Goal: Task Accomplishment & Management: Use online tool/utility

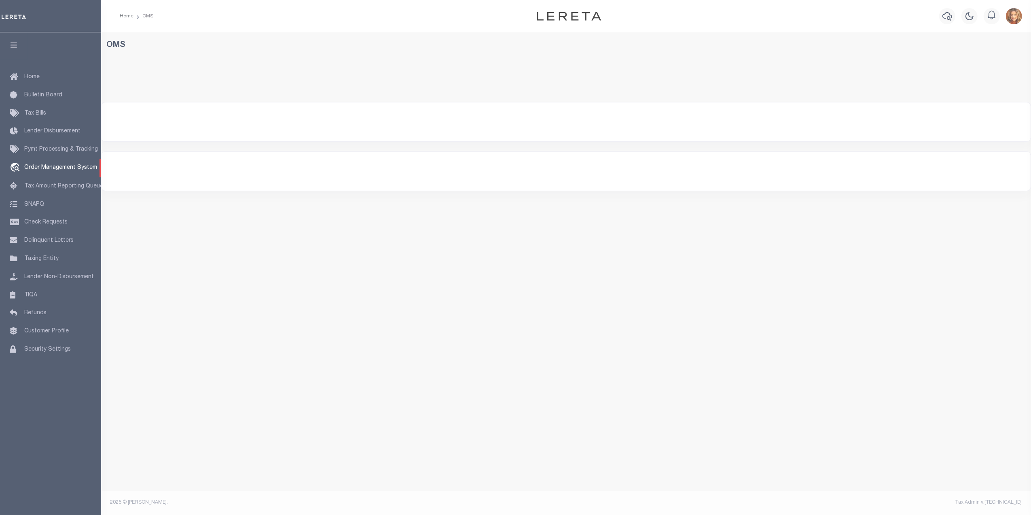
select select "200"
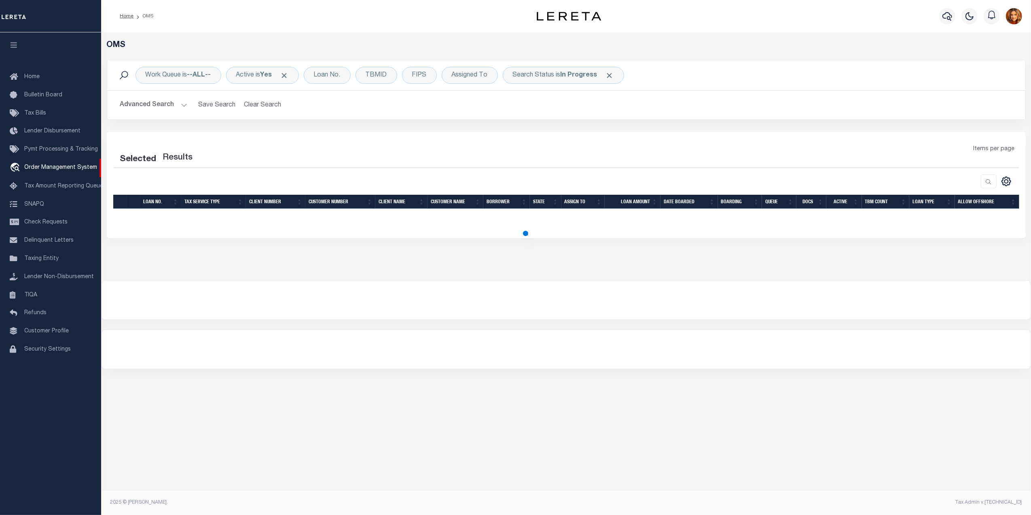
select select "200"
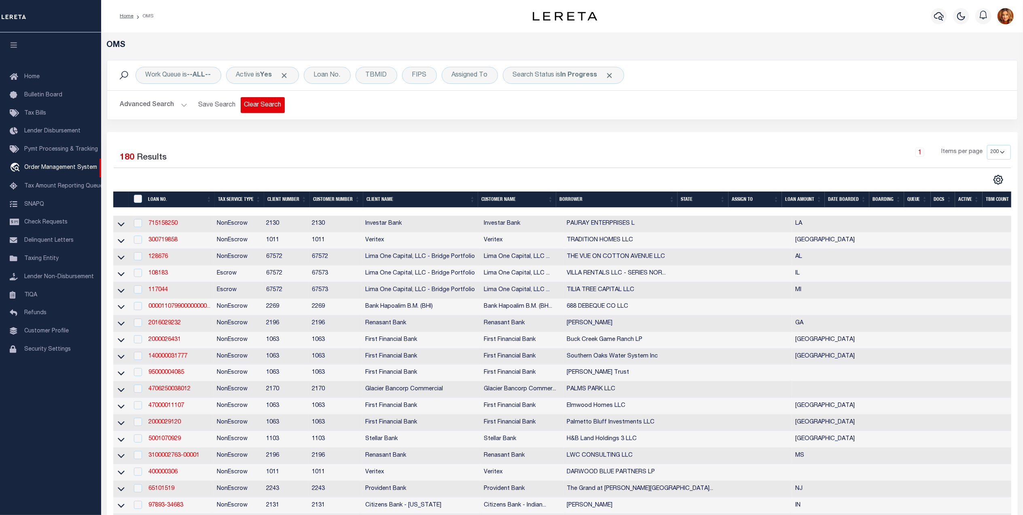
click at [258, 107] on button "Clear Search" at bounding box center [263, 105] width 44 height 16
click at [198, 72] on b "--ALL--" at bounding box center [199, 75] width 24 height 6
click at [169, 113] on select "--ALL-- factRSystems General ThoughtFocus" at bounding box center [205, 114] width 119 height 15
select select "GEN"
click at [146, 108] on select "--ALL-- factRSystems General ThoughtFocus" at bounding box center [205, 114] width 119 height 15
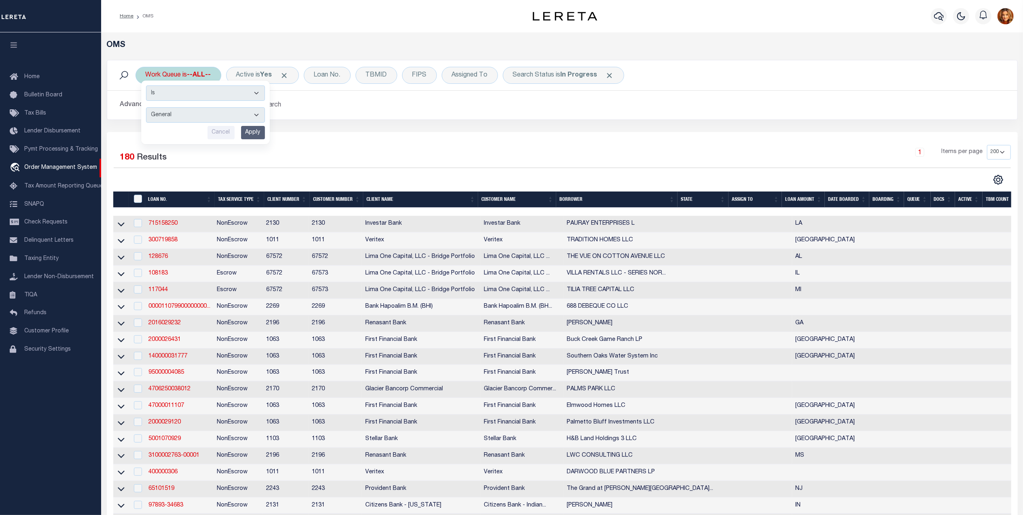
click at [243, 134] on input "Apply" at bounding box center [253, 132] width 24 height 13
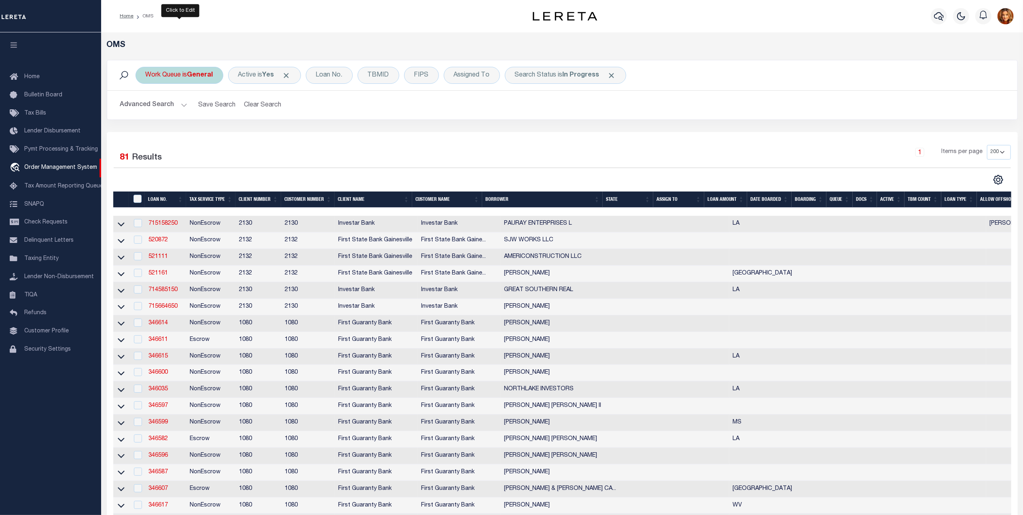
click at [208, 72] on b "General" at bounding box center [200, 75] width 26 height 6
click at [161, 117] on select "--ALL-- factRSystems General ThoughtFocus" at bounding box center [205, 114] width 119 height 15
select select "THF"
click at [146, 108] on select "--ALL-- factRSystems General ThoughtFocus" at bounding box center [205, 114] width 119 height 15
click at [252, 134] on input "Apply" at bounding box center [253, 132] width 24 height 13
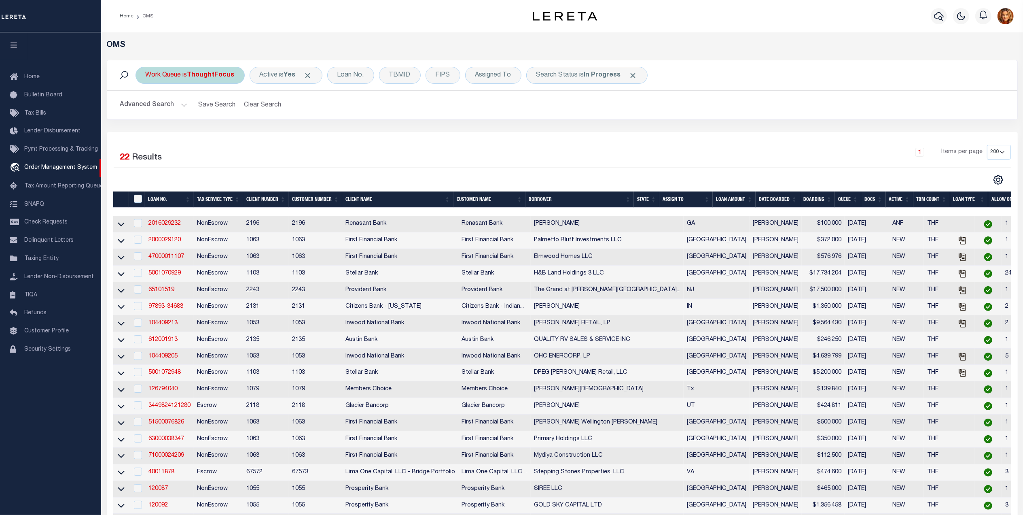
click at [204, 79] on b "ThoughtFocus" at bounding box center [210, 75] width 47 height 6
click at [170, 115] on select "--ALL-- factRSystems General ThoughtFocus" at bounding box center [205, 114] width 119 height 15
select select "FAC"
click at [146, 108] on select "--ALL-- factRSystems General ThoughtFocus" at bounding box center [205, 114] width 119 height 15
click at [250, 132] on input "Apply" at bounding box center [253, 132] width 24 height 13
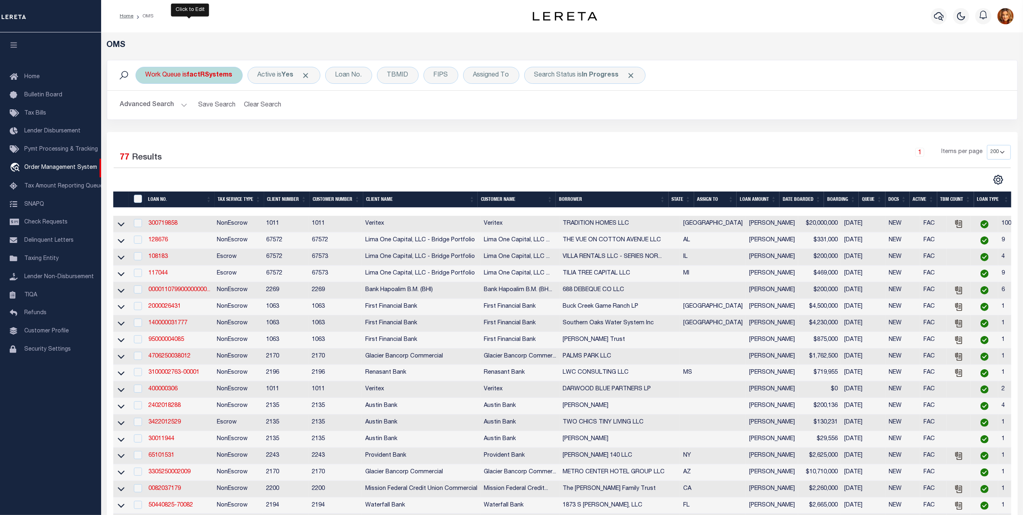
click at [200, 72] on b "factRSystems" at bounding box center [209, 75] width 45 height 6
click at [166, 115] on select "--ALL-- factRSystems General ThoughtFocus" at bounding box center [205, 114] width 119 height 15
select select "GEN"
click at [146, 108] on select "--ALL-- factRSystems General ThoughtFocus" at bounding box center [205, 114] width 119 height 15
click at [252, 132] on input "Apply" at bounding box center [253, 132] width 24 height 13
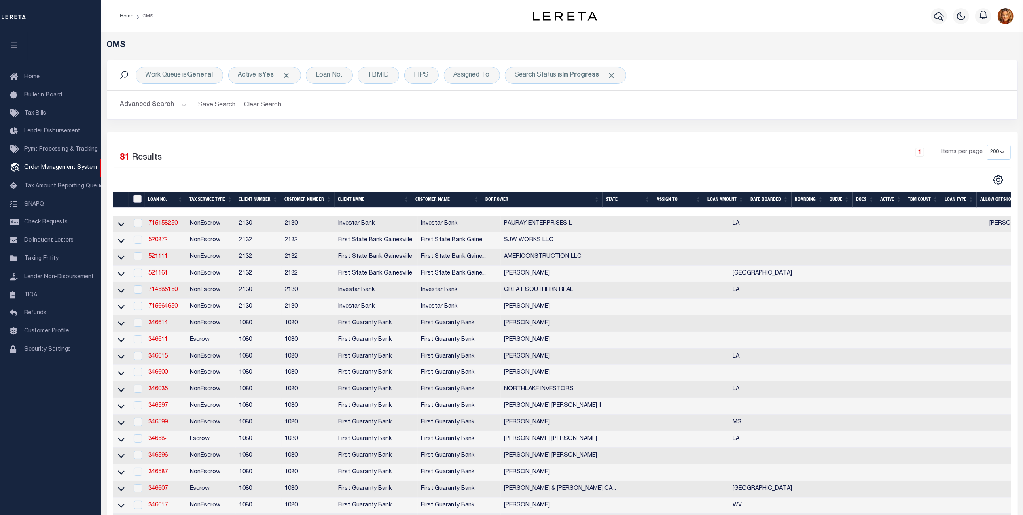
click at [138, 199] on input "" at bounding box center [138, 199] width 8 height 8
checkbox input "true"
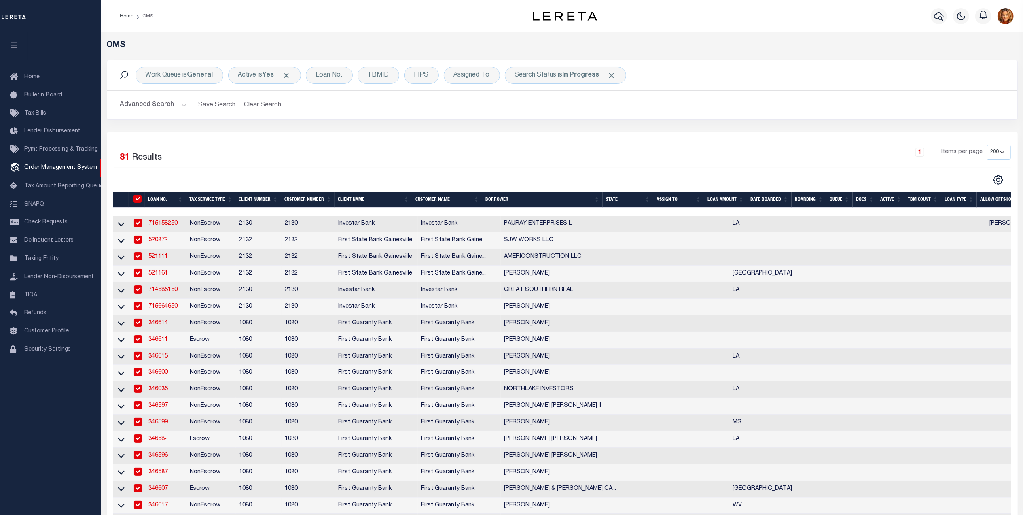
checkbox input "true"
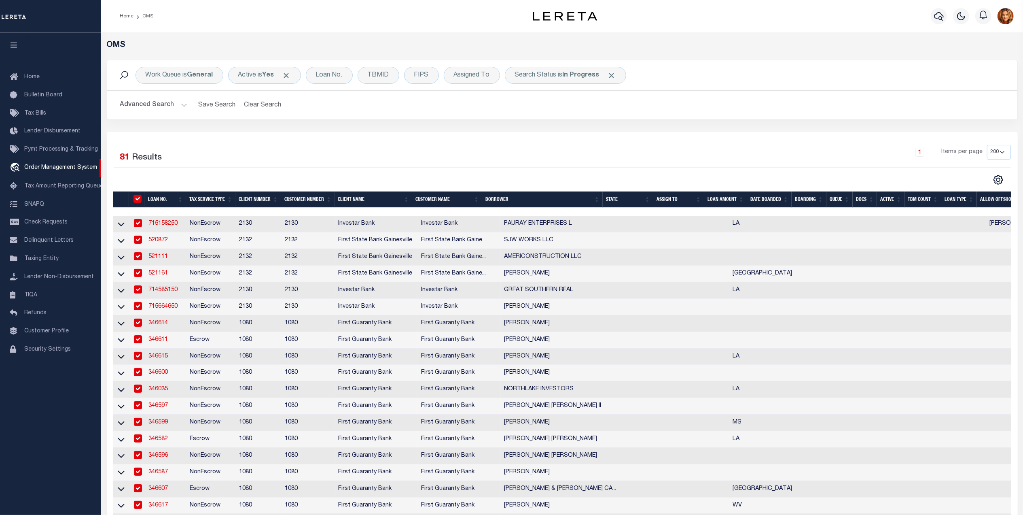
checkbox input "true"
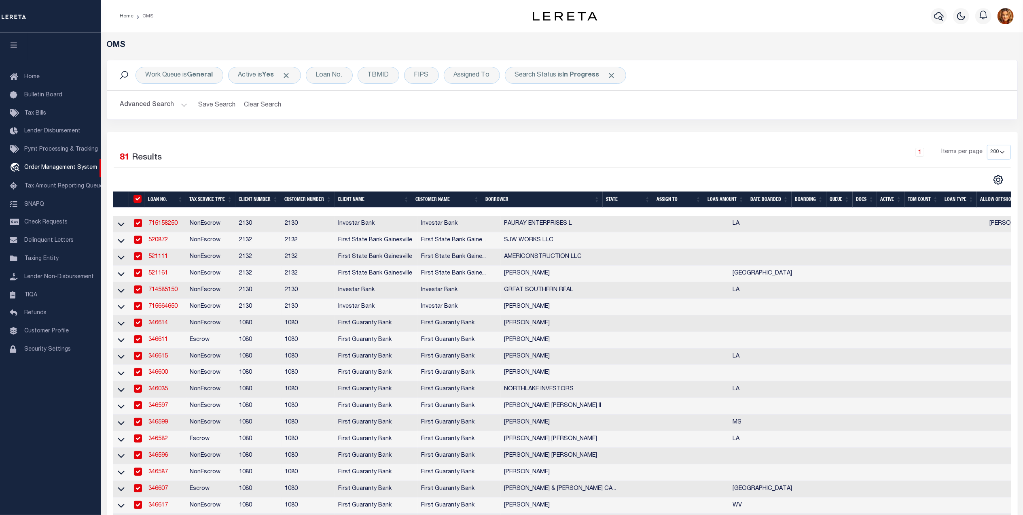
checkbox input "true"
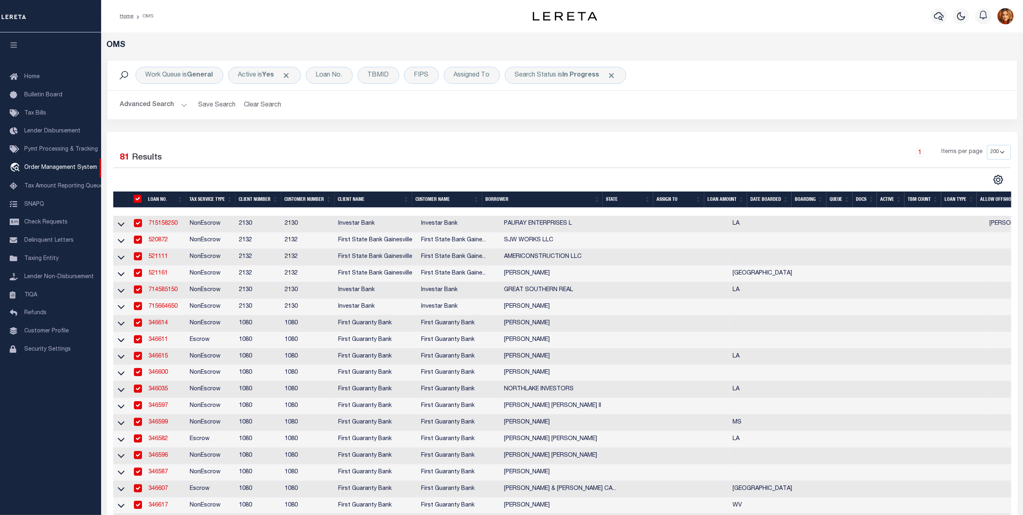
checkbox input "true"
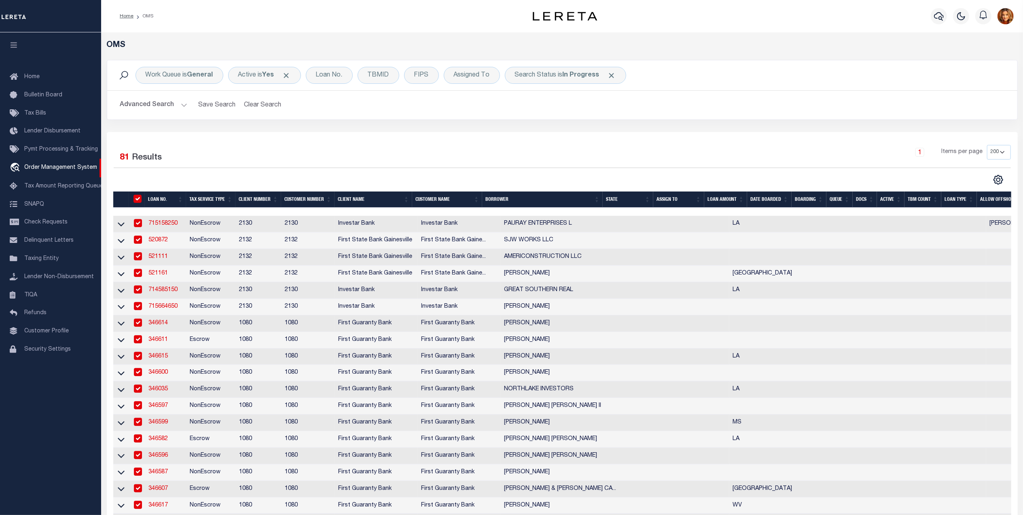
checkbox input "true"
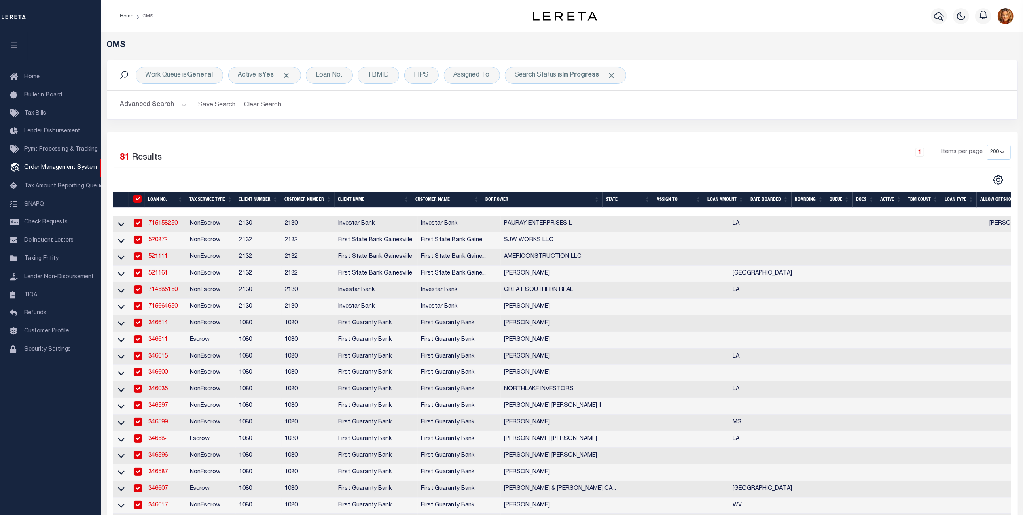
checkbox input "true"
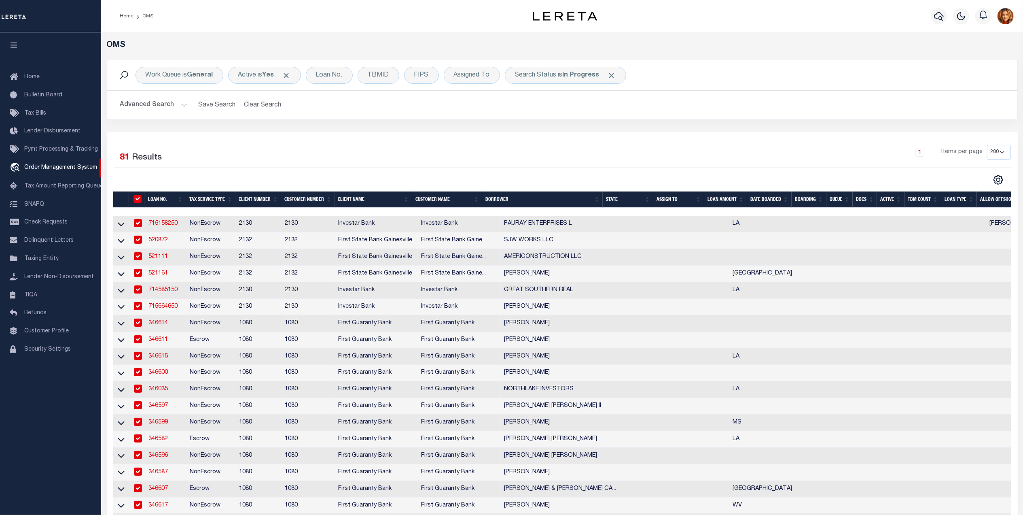
checkbox input "true"
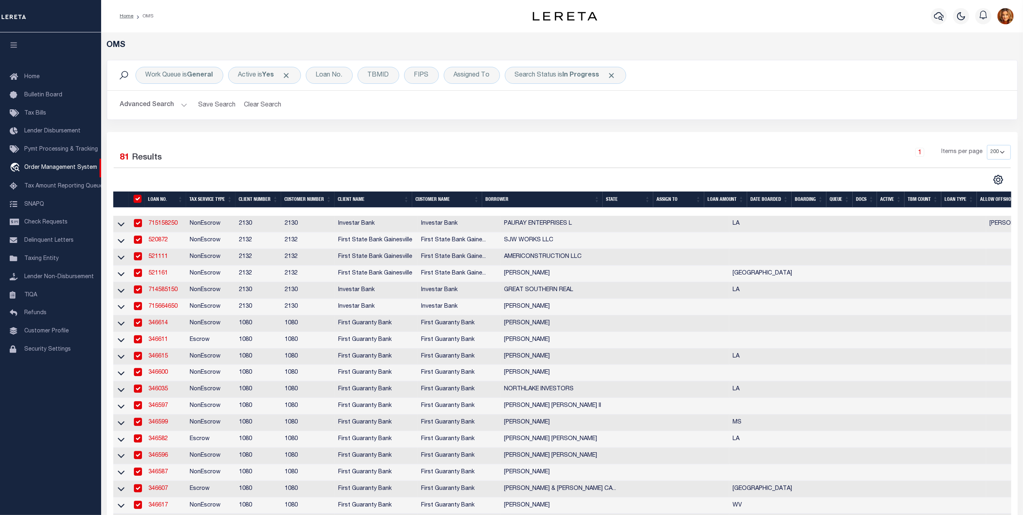
checkbox input "true"
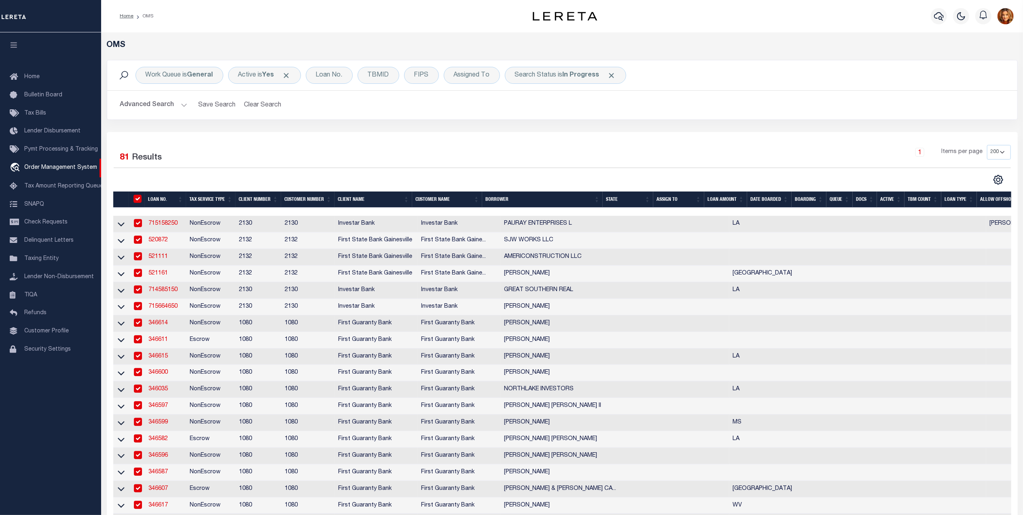
checkbox input "true"
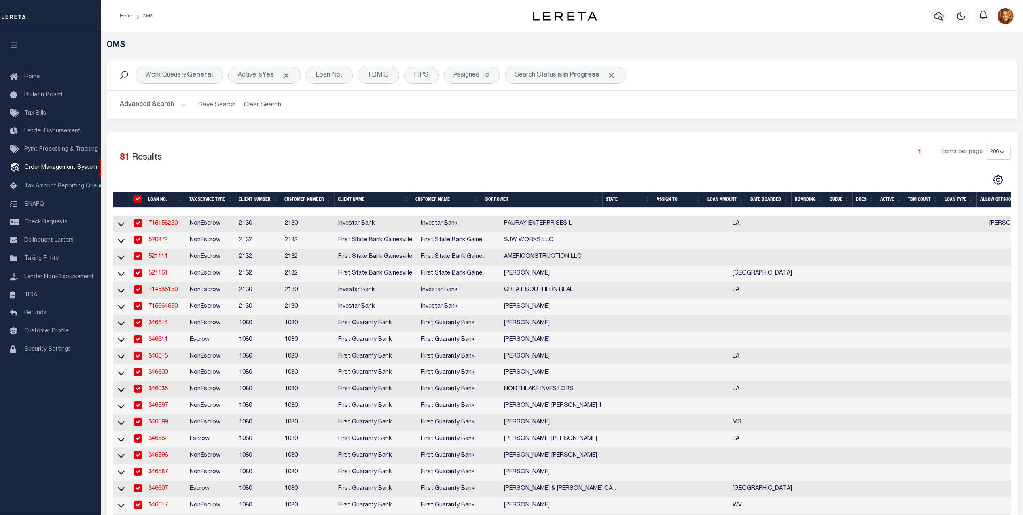
checkbox input "true"
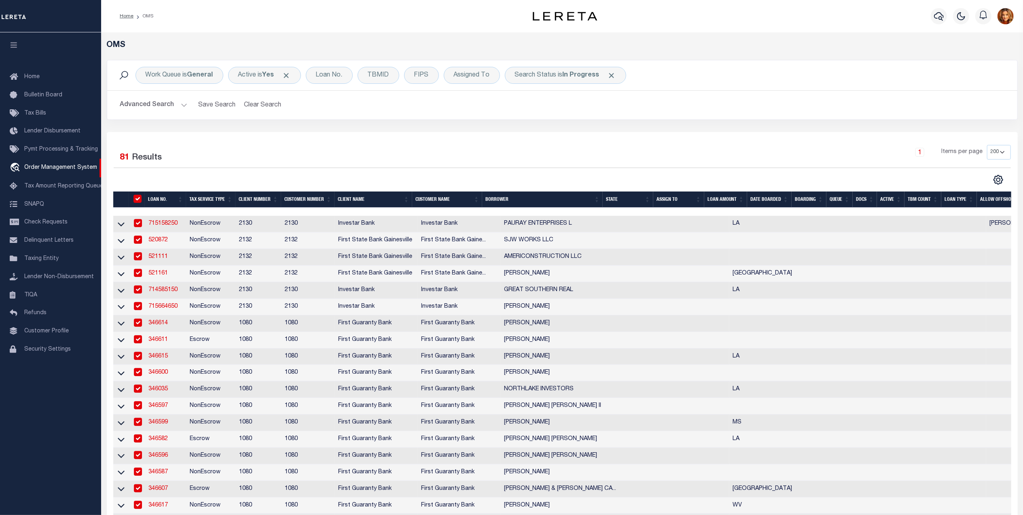
checkbox input "true"
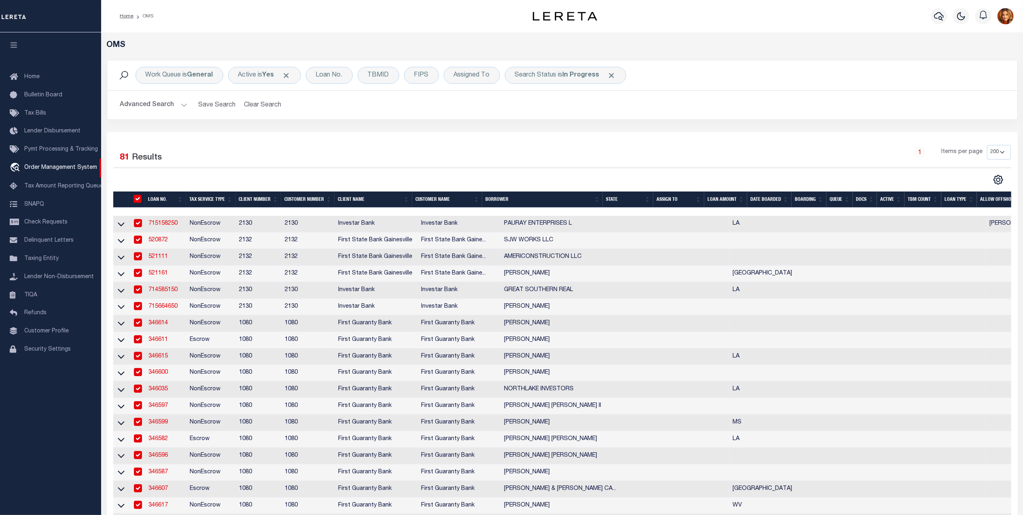
checkbox input "true"
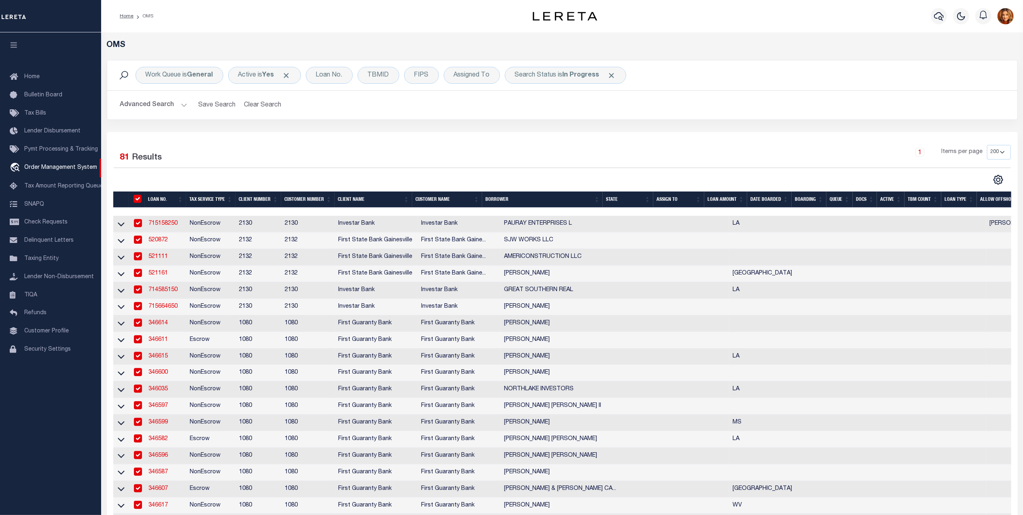
checkbox input "true"
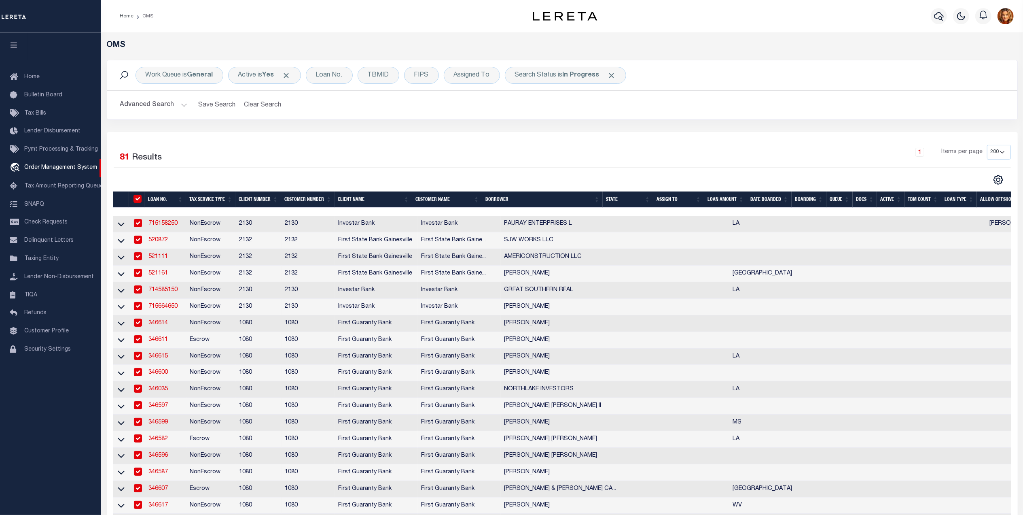
checkbox input "true"
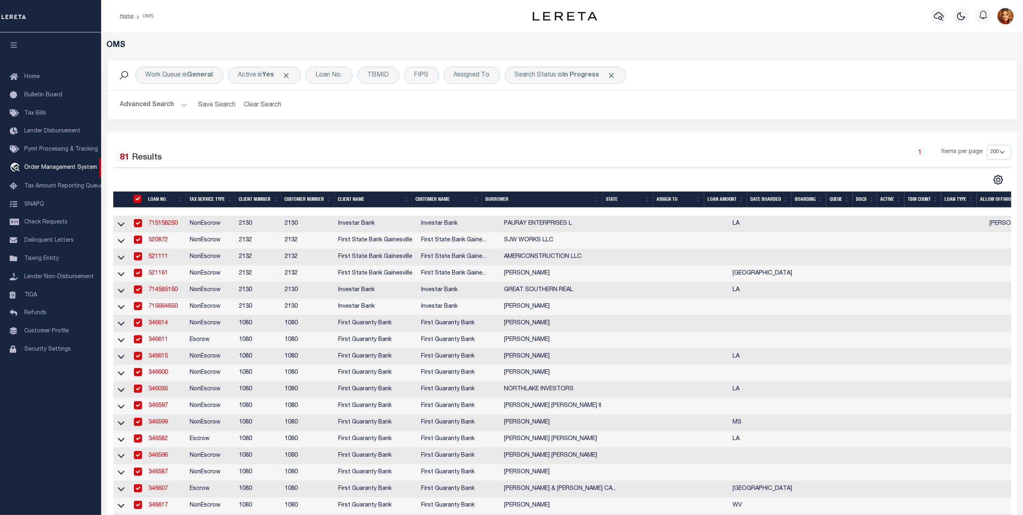
checkbox input "true"
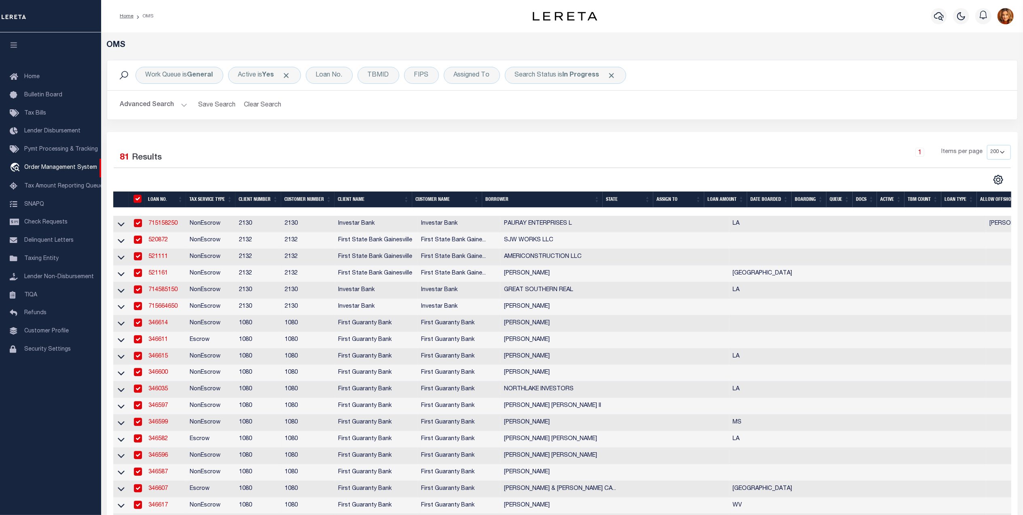
checkbox input "true"
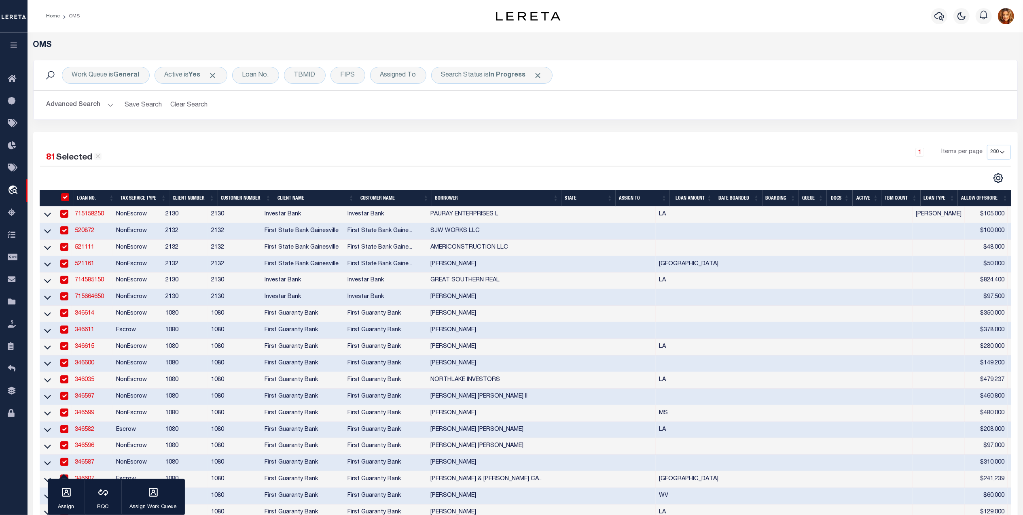
click at [575, 199] on th "State" at bounding box center [589, 198] width 54 height 17
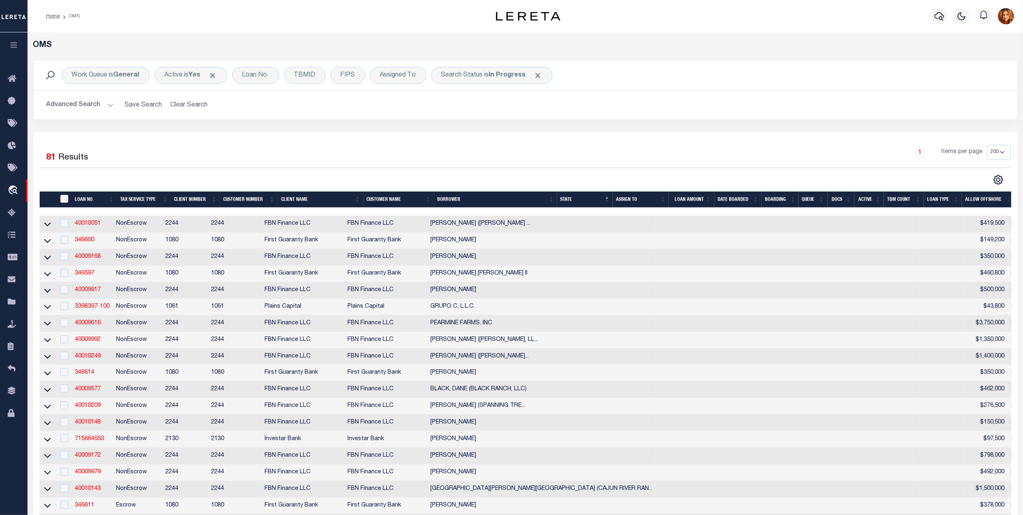
click at [62, 199] on input "" at bounding box center [64, 199] width 8 height 8
checkbox input "true"
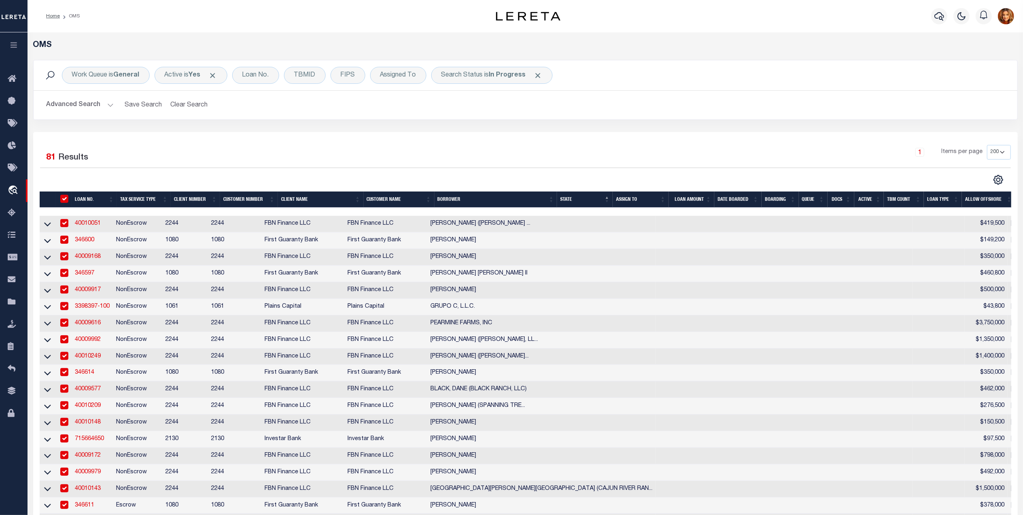
checkbox input "true"
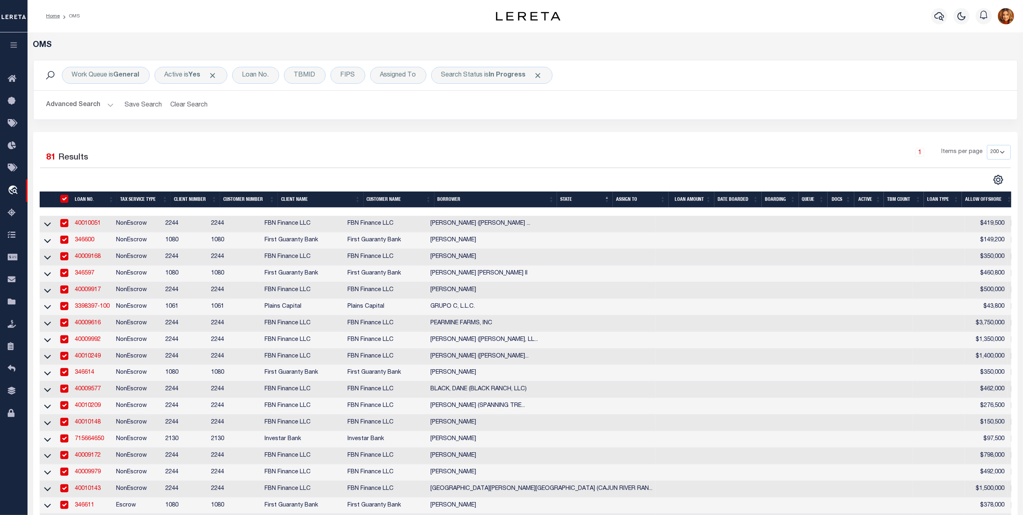
checkbox input "true"
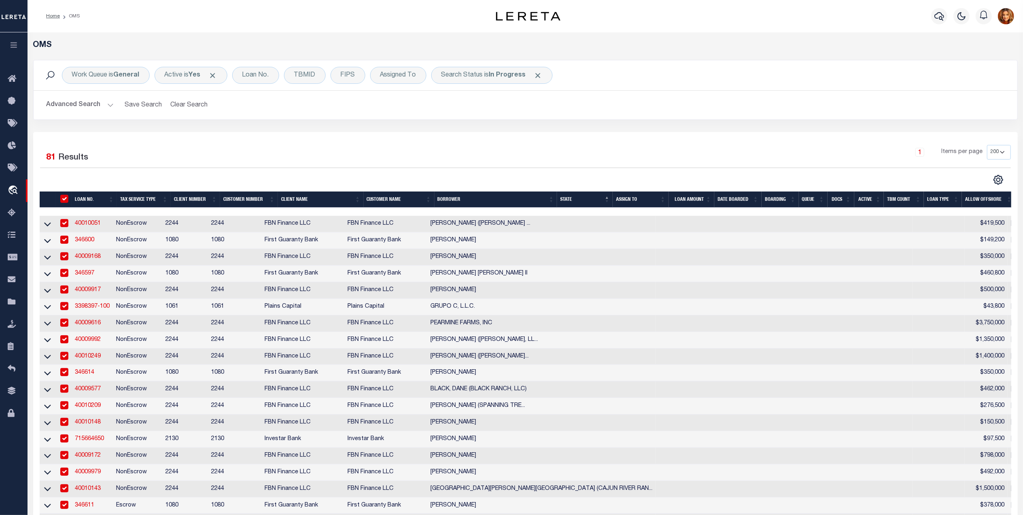
checkbox input "true"
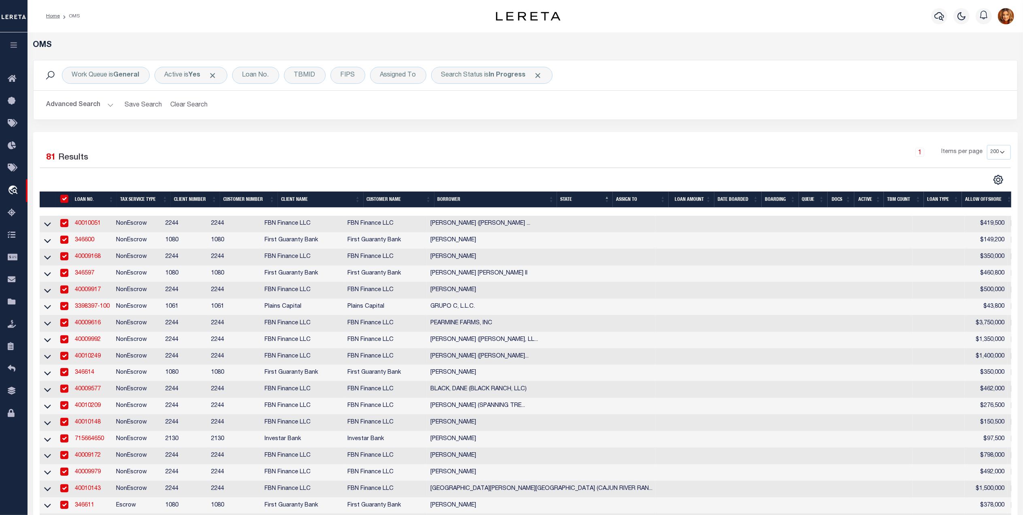
checkbox input "true"
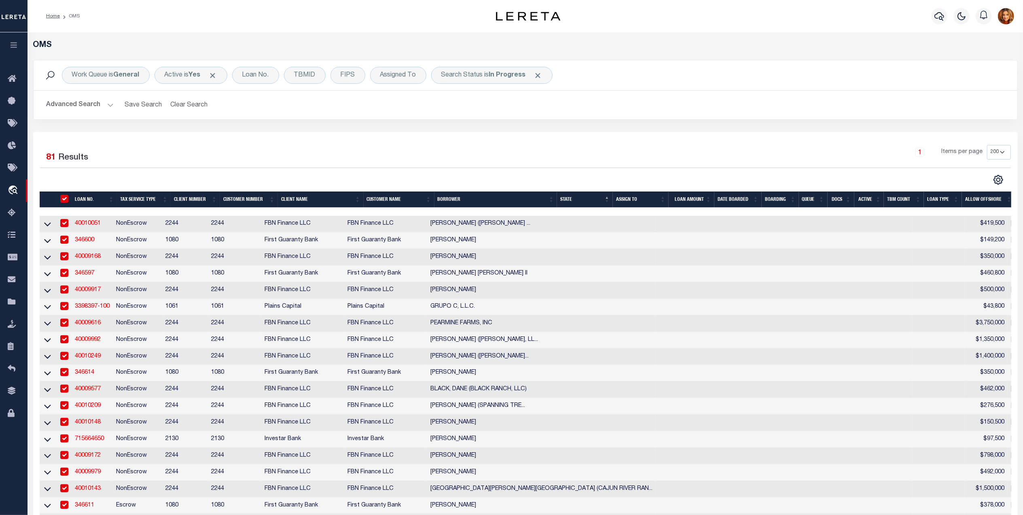
checkbox input "true"
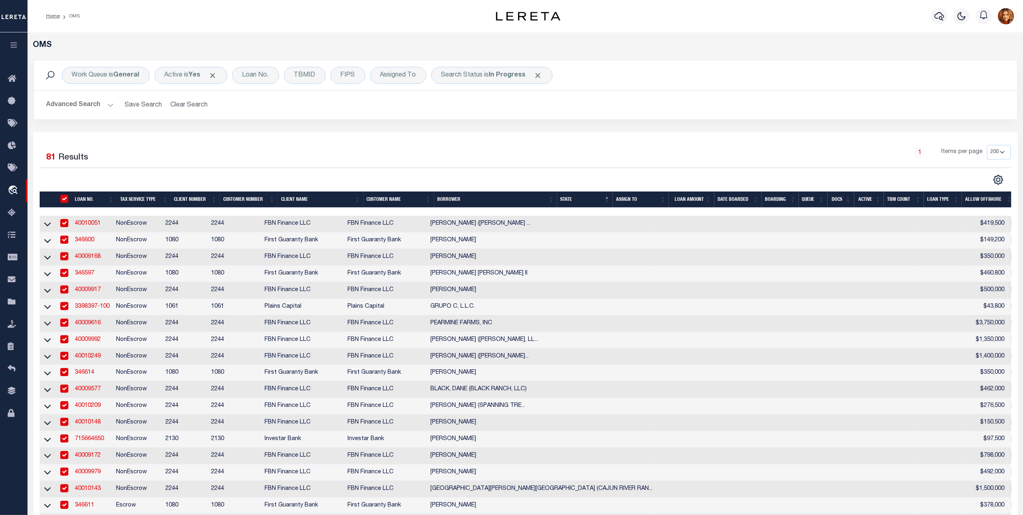
checkbox input "true"
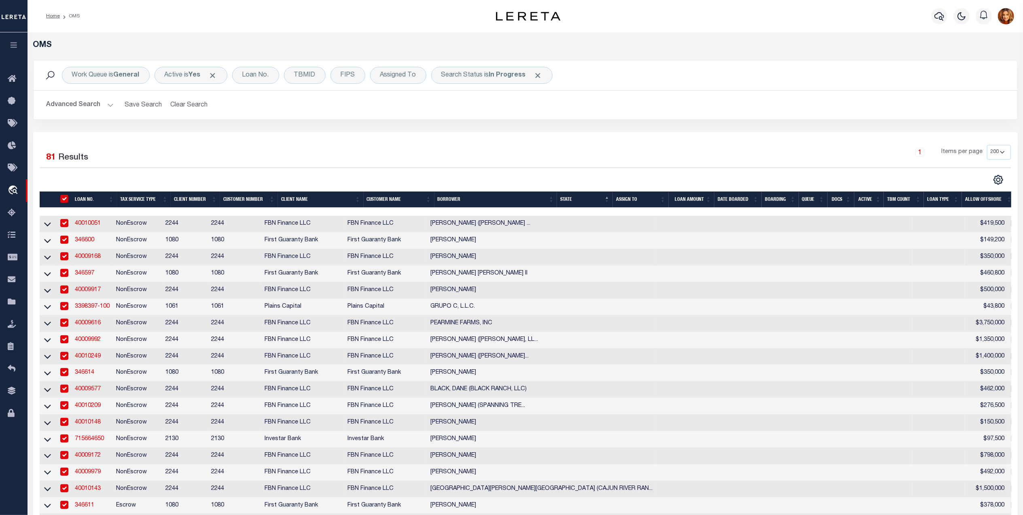
checkbox input "true"
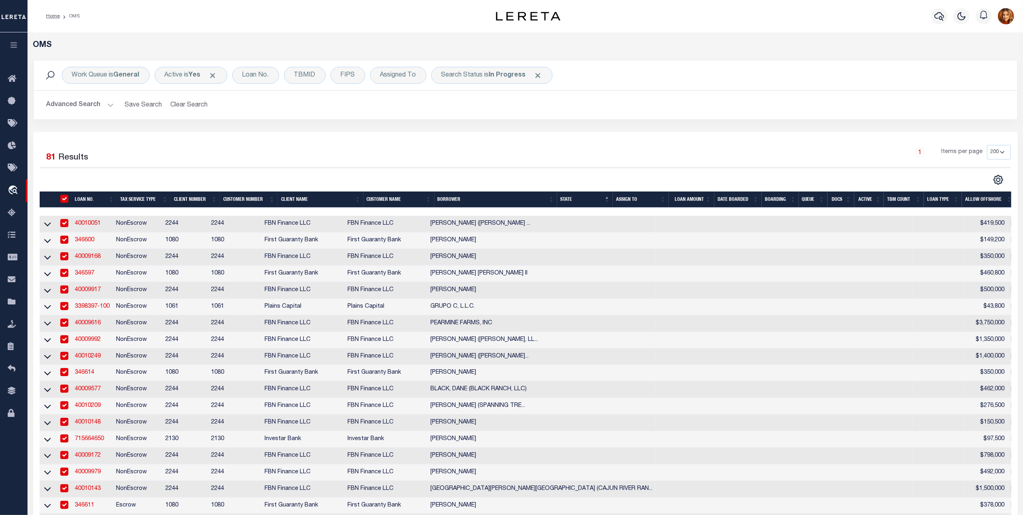
checkbox input "true"
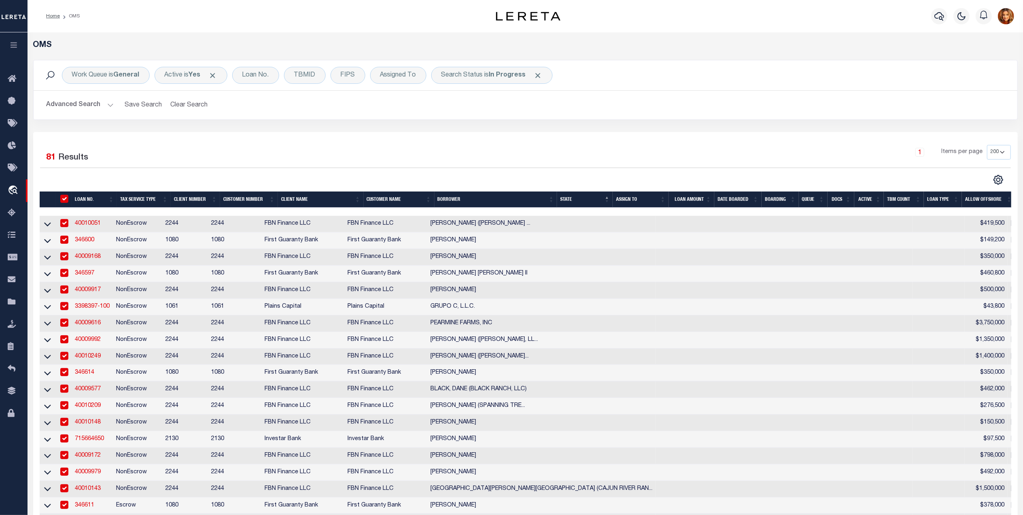
checkbox input "true"
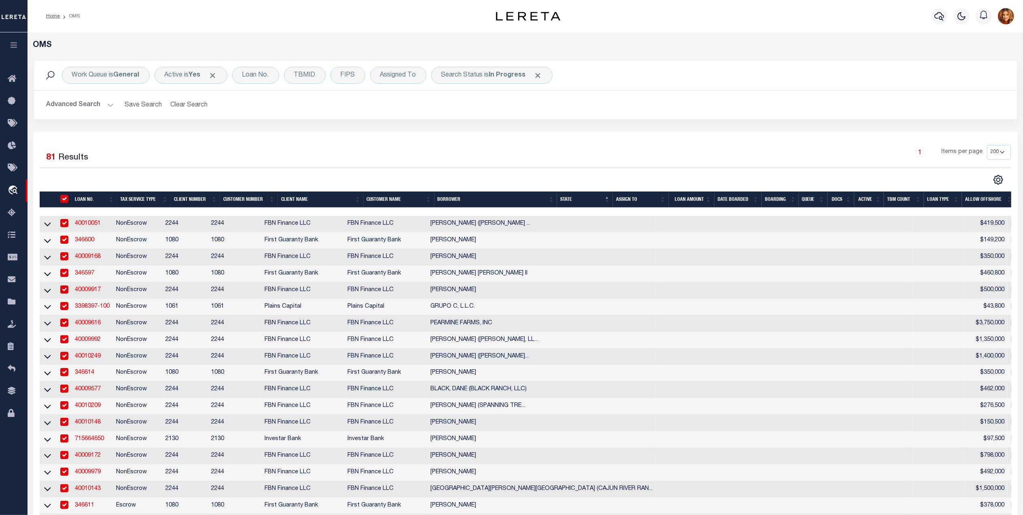
checkbox input "true"
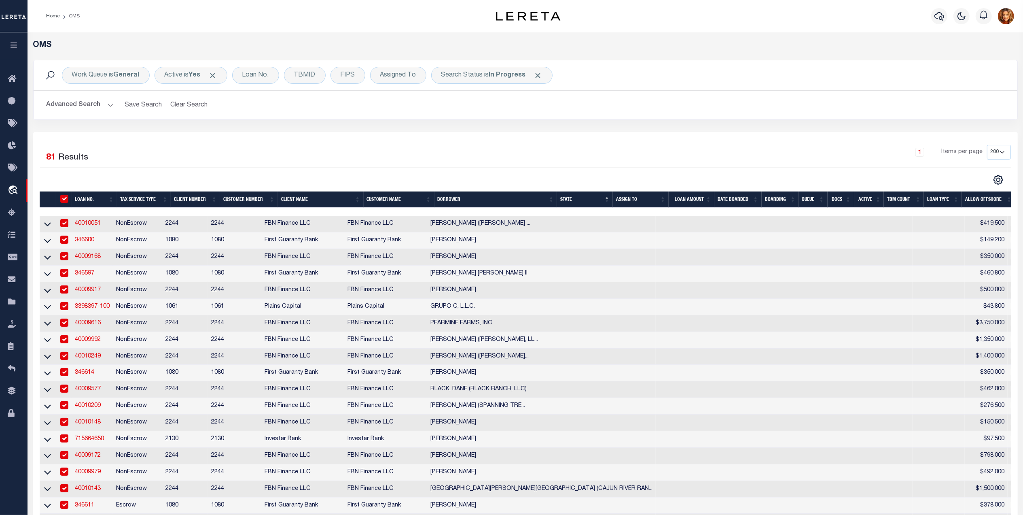
checkbox input "true"
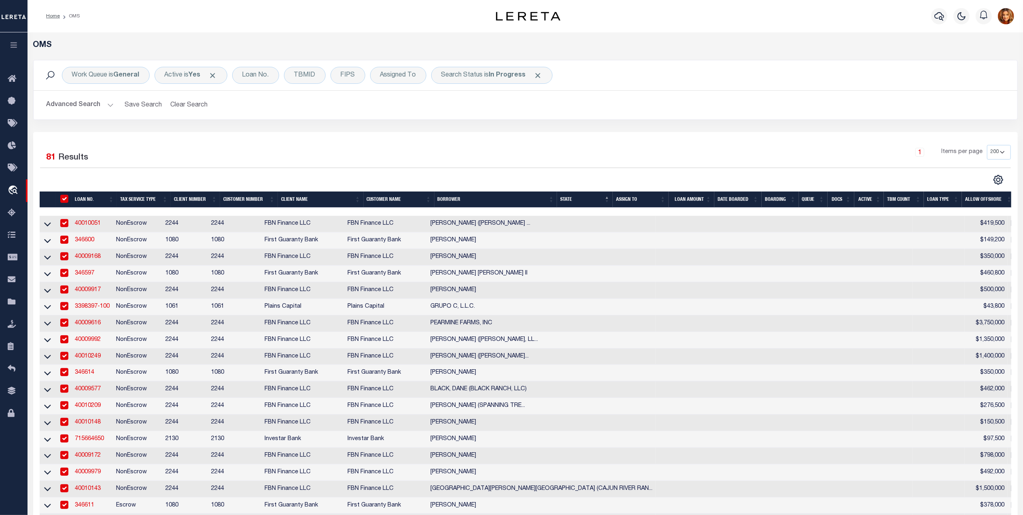
checkbox input "true"
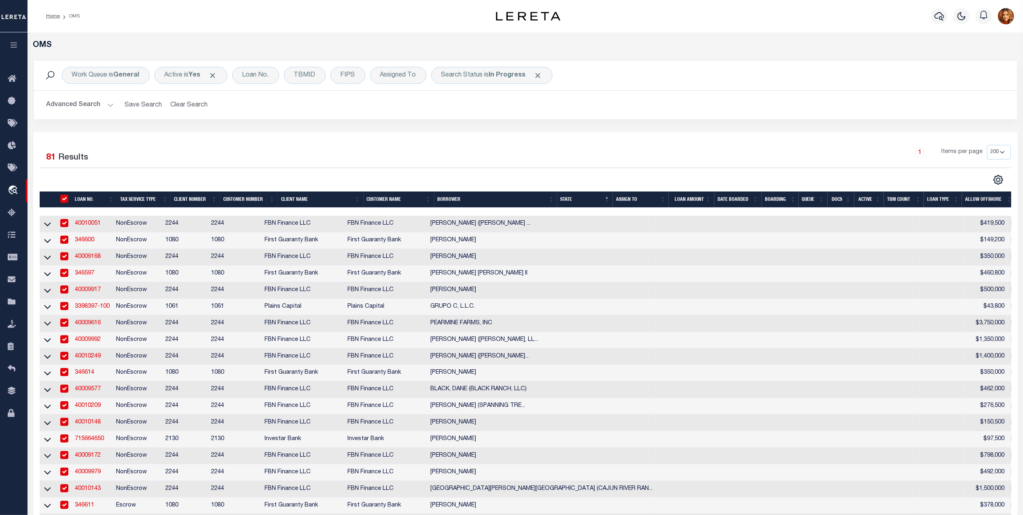
checkbox input "true"
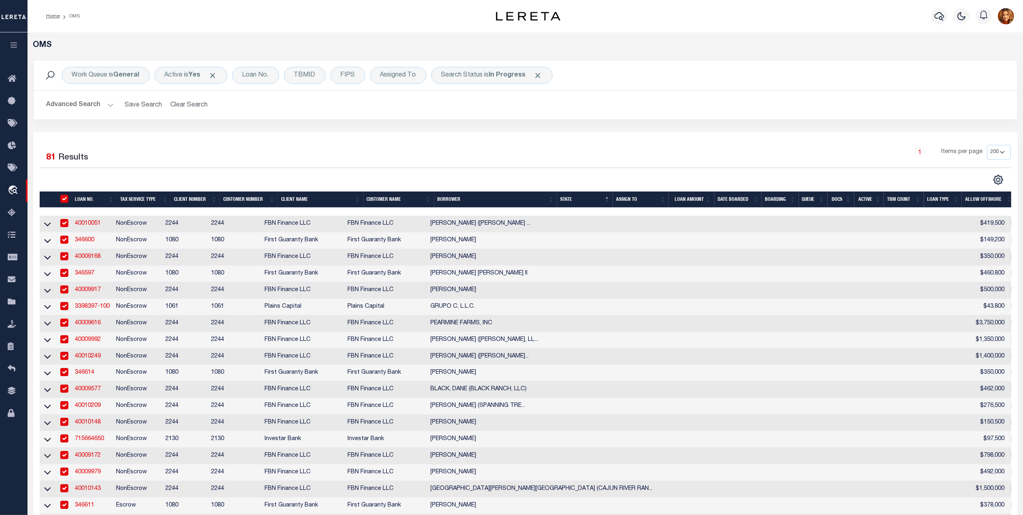
checkbox input "true"
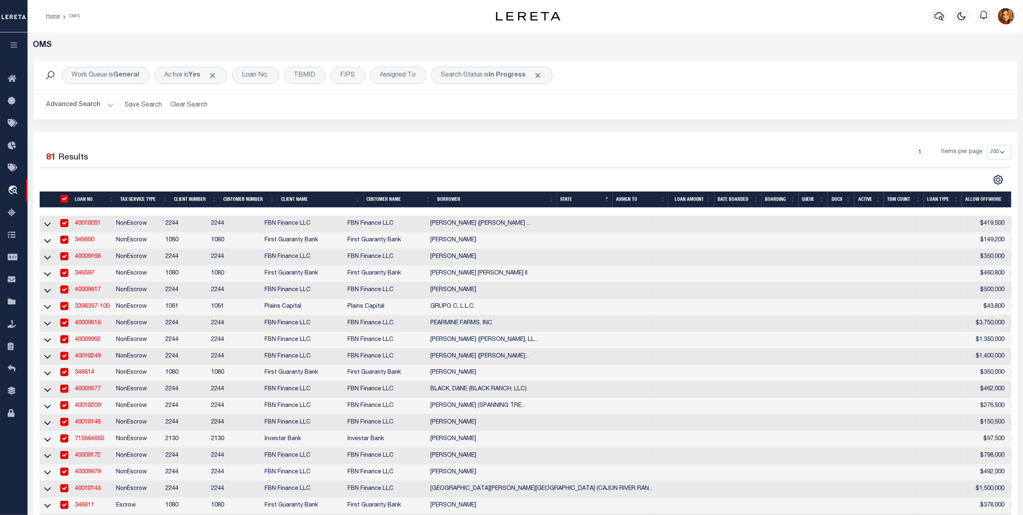
checkbox input "true"
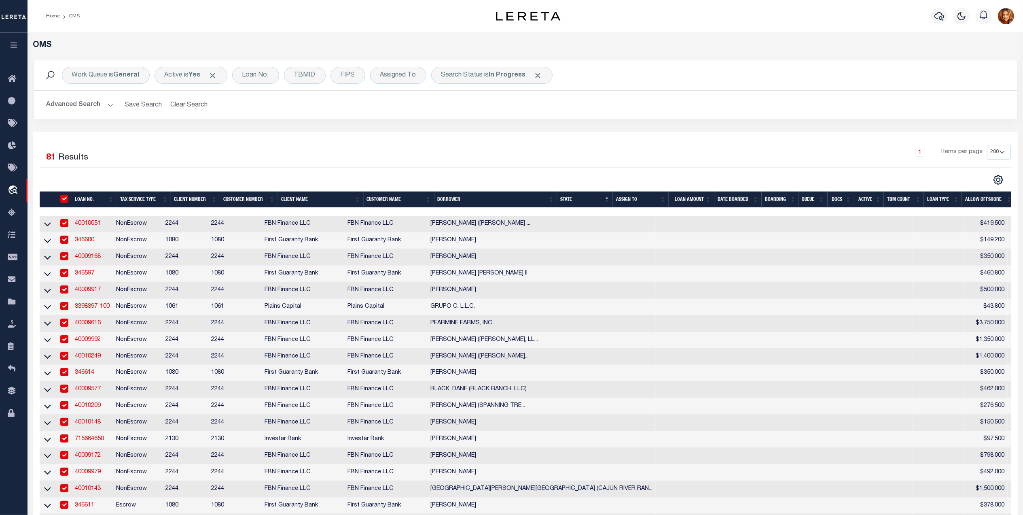
checkbox input "true"
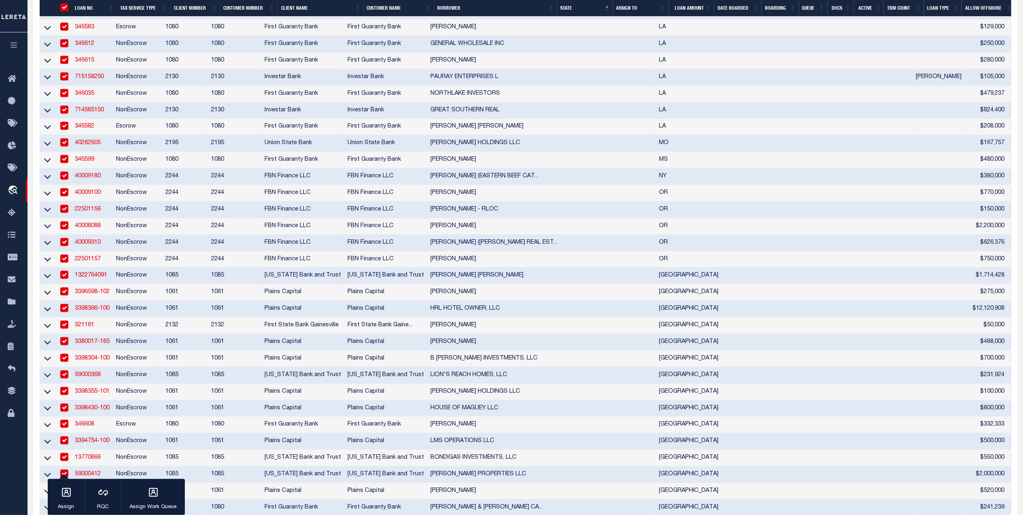
scroll to position [917, 0]
click at [67, 194] on input "checkbox" at bounding box center [64, 190] width 8 height 8
checkbox input "false"
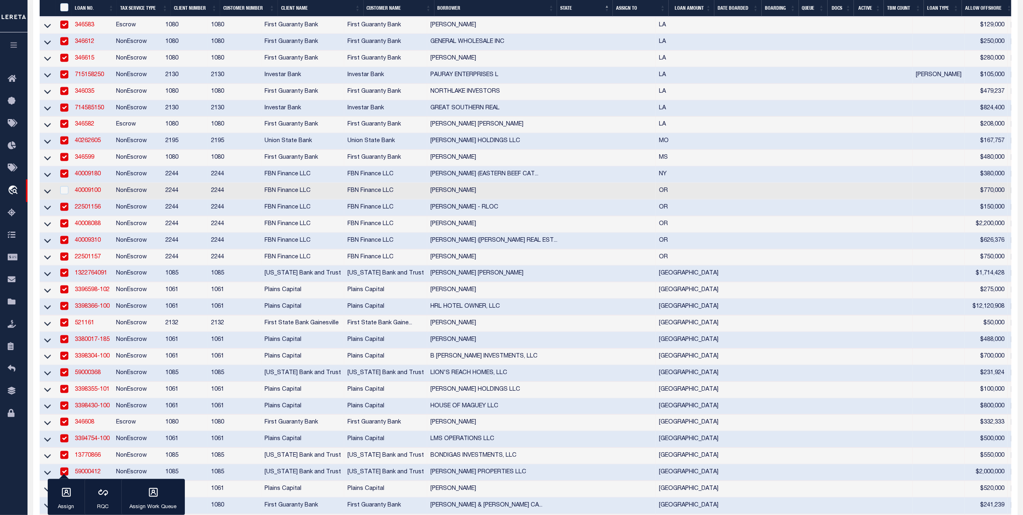
click at [64, 211] on input "checkbox" at bounding box center [64, 207] width 8 height 8
checkbox input "false"
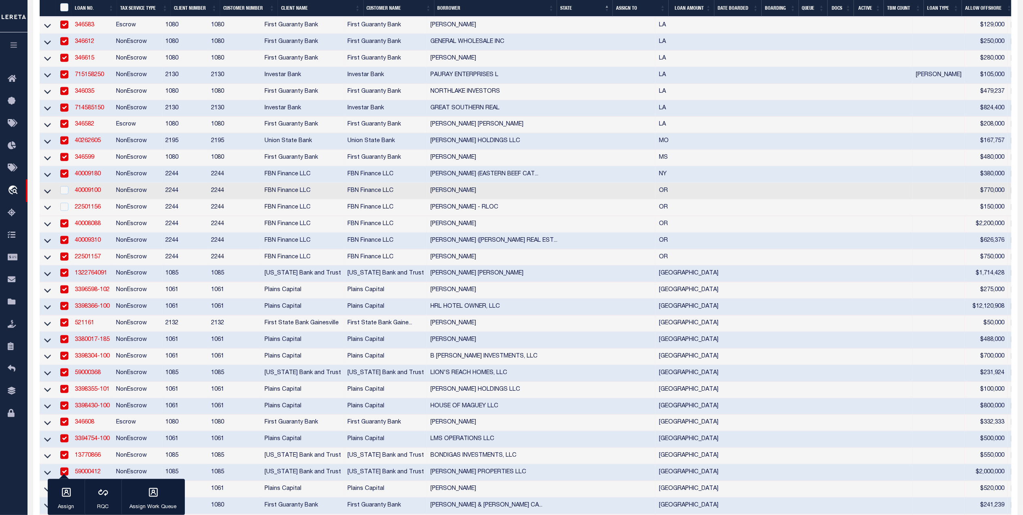
click at [64, 227] on input "checkbox" at bounding box center [64, 223] width 8 height 8
checkbox input "false"
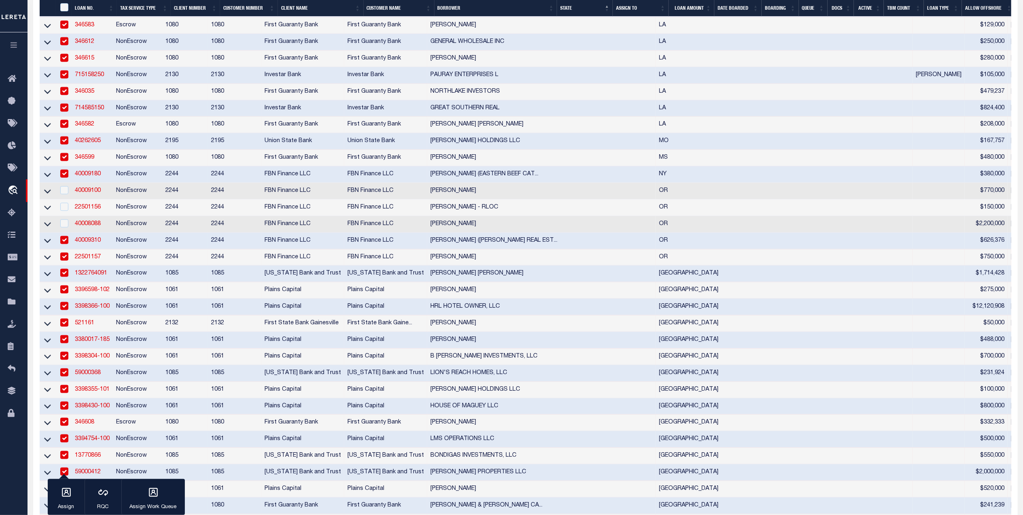
click at [64, 244] on input "checkbox" at bounding box center [64, 240] width 8 height 8
checkbox input "false"
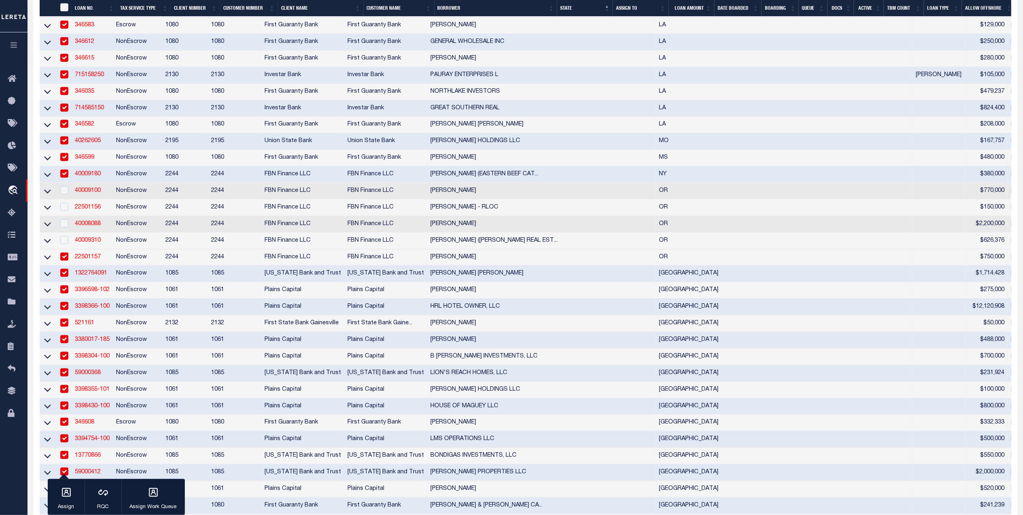
click at [64, 261] on input "checkbox" at bounding box center [64, 256] width 8 height 8
checkbox input "false"
click at [67, 277] on input "checkbox" at bounding box center [64, 273] width 8 height 8
checkbox input "false"
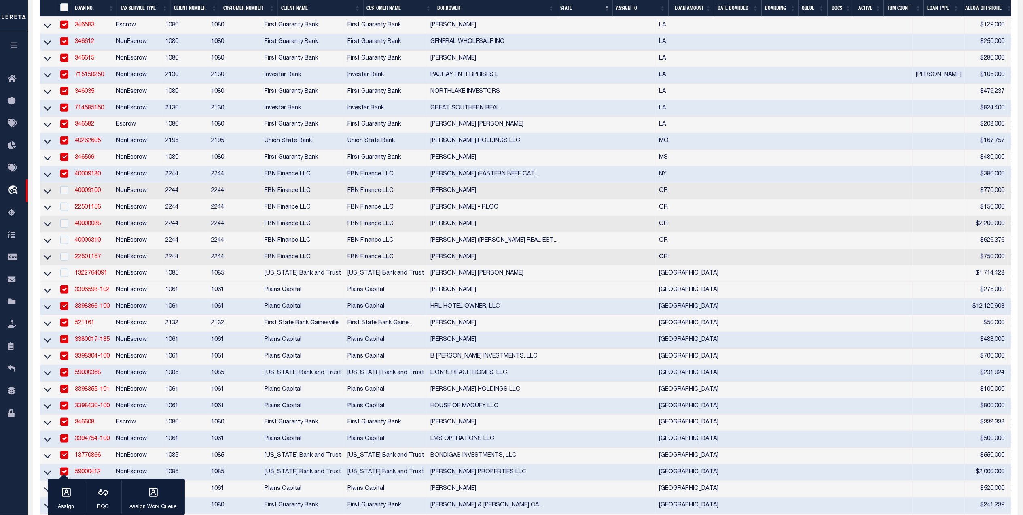
click at [65, 299] on td at bounding box center [63, 290] width 17 height 17
checkbox input "false"
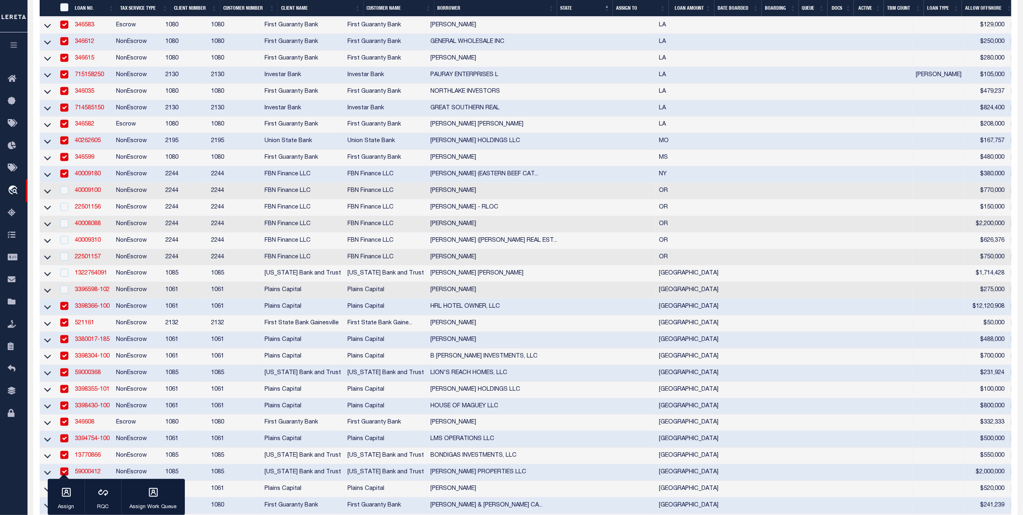
click at [66, 310] on input "checkbox" at bounding box center [64, 306] width 8 height 8
checkbox input "false"
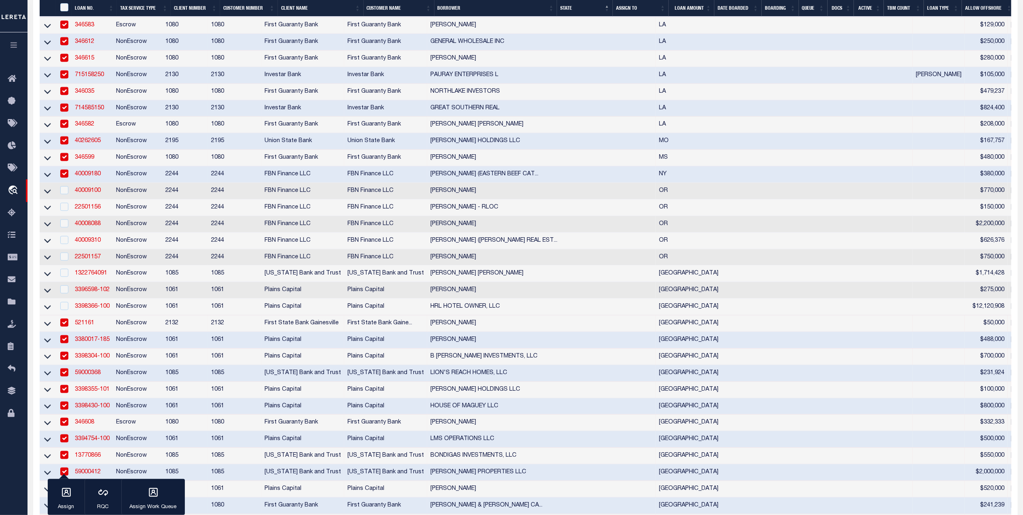
drag, startPoint x: 65, startPoint y: 355, endPoint x: 64, endPoint y: 374, distance: 19.1
click at [66, 327] on input "checkbox" at bounding box center [64, 322] width 8 height 8
checkbox input "false"
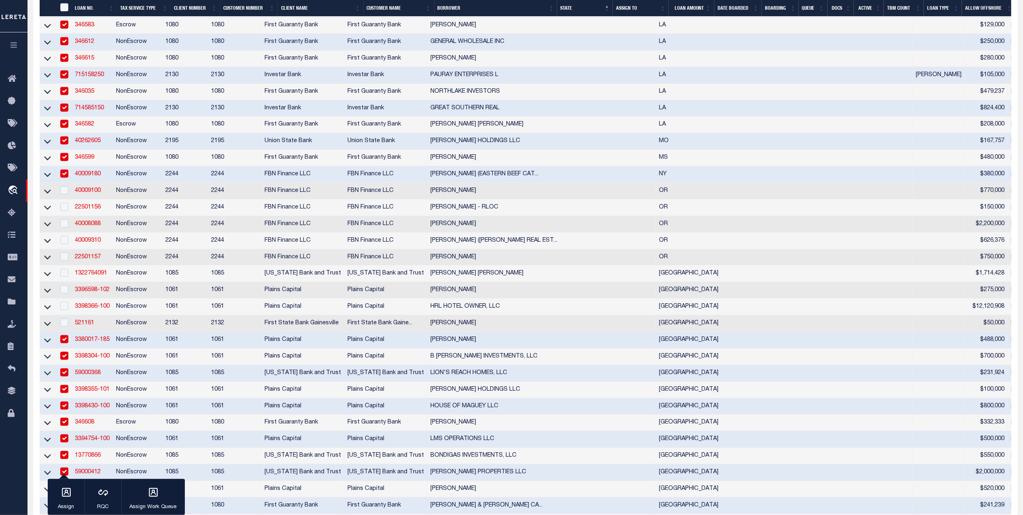
click at [62, 365] on td at bounding box center [63, 356] width 17 height 17
checkbox input "false"
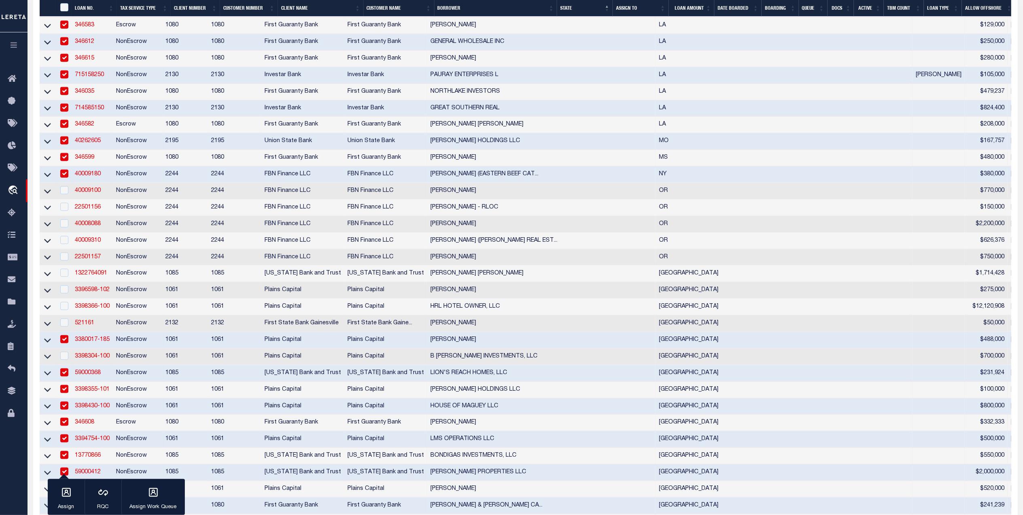
click at [68, 343] on input "checkbox" at bounding box center [64, 339] width 8 height 8
checkbox input "false"
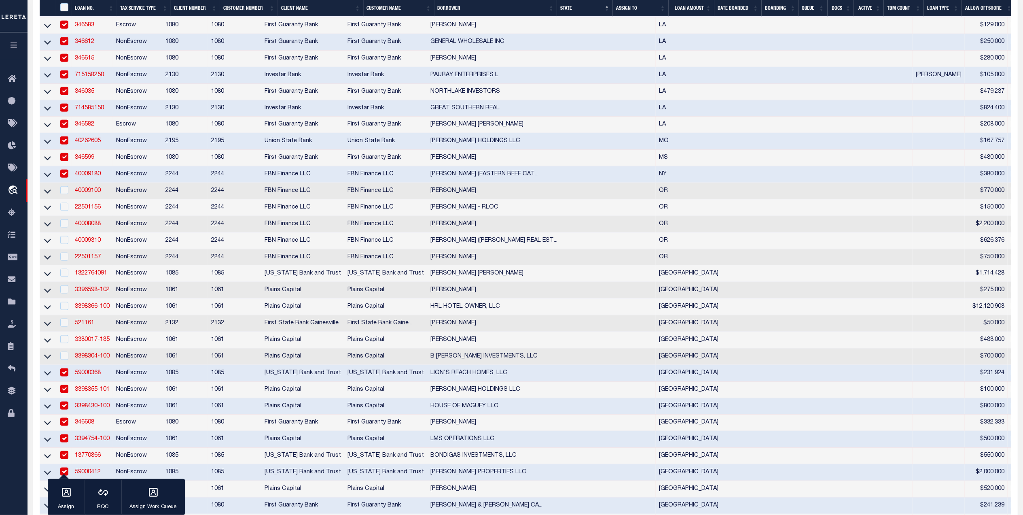
drag, startPoint x: 62, startPoint y: 408, endPoint x: 67, endPoint y: 417, distance: 10.0
click at [66, 382] on td at bounding box center [63, 373] width 17 height 17
checkbox input "false"
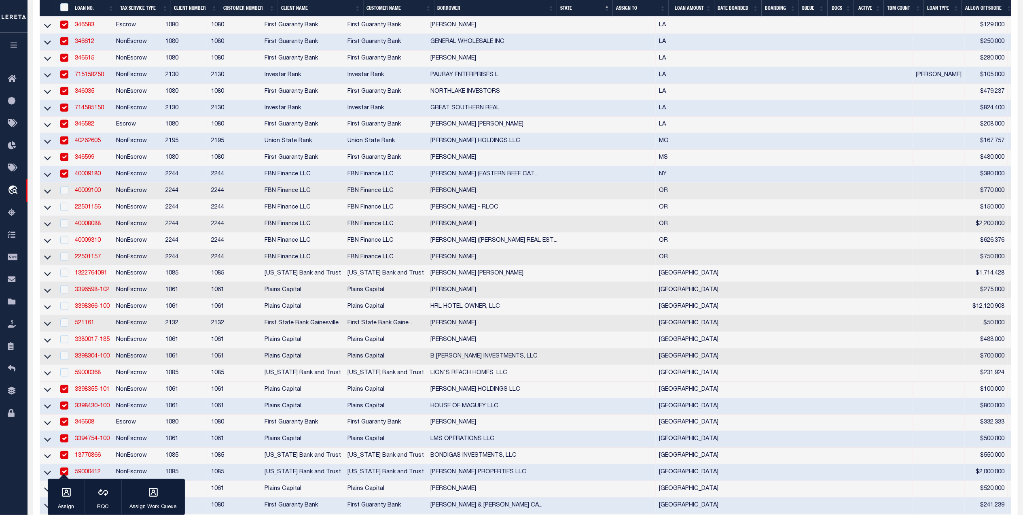
drag, startPoint x: 64, startPoint y: 424, endPoint x: 66, endPoint y: 439, distance: 15.6
click at [65, 410] on input "checkbox" at bounding box center [64, 405] width 8 height 8
checkbox input "false"
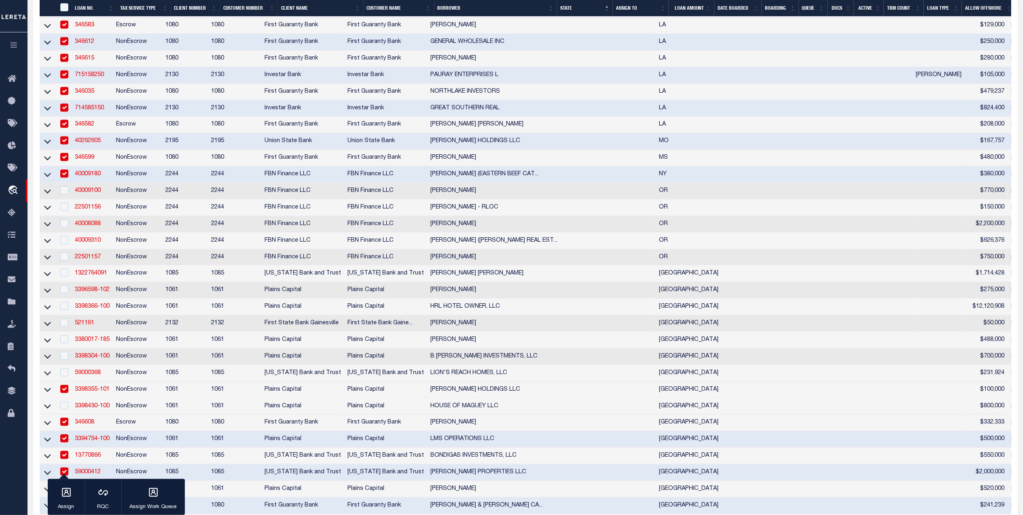
click at [64, 393] on input "checkbox" at bounding box center [64, 389] width 8 height 8
checkbox input "false"
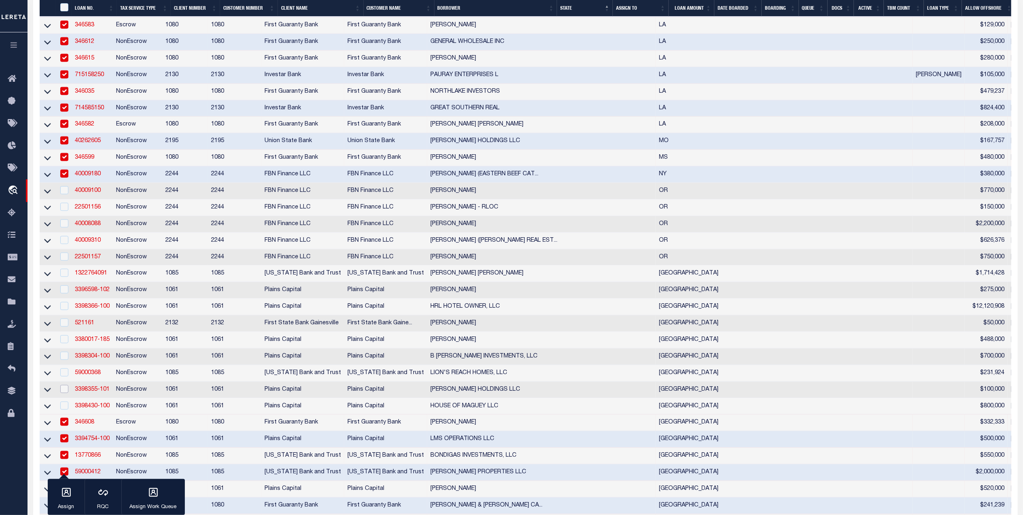
scroll to position [1079, 0]
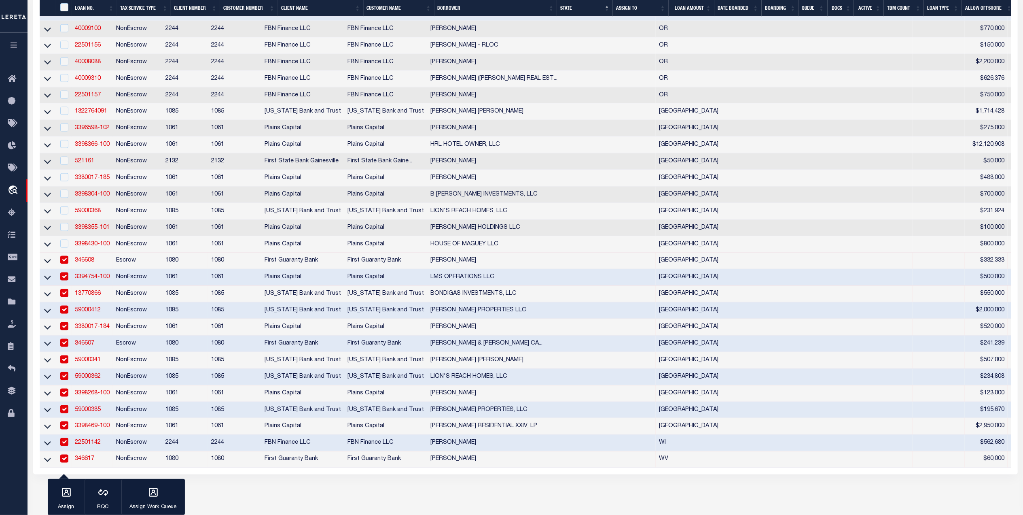
click at [62, 264] on input "checkbox" at bounding box center [64, 260] width 8 height 8
checkbox input "false"
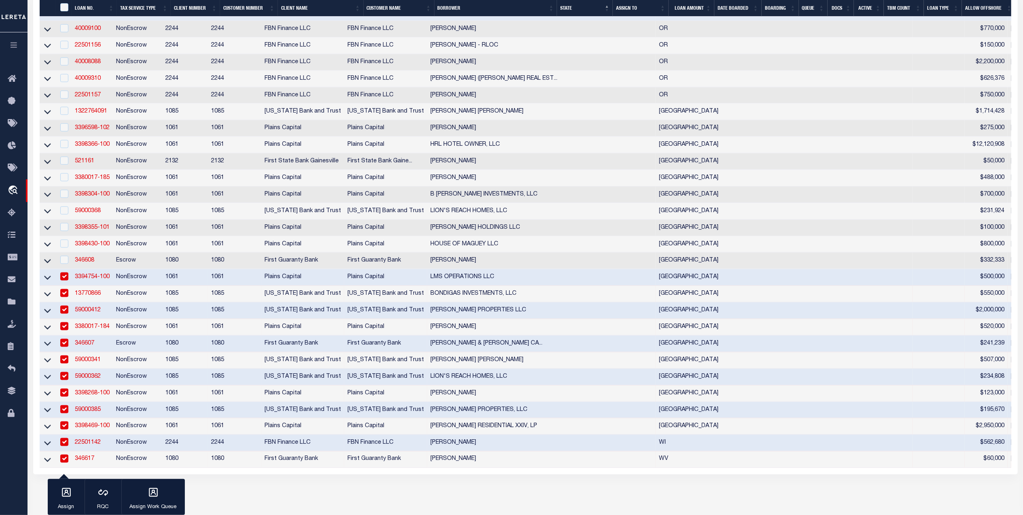
drag, startPoint x: 64, startPoint y: 310, endPoint x: 66, endPoint y: 327, distance: 17.6
click at [64, 280] on input "checkbox" at bounding box center [64, 276] width 8 height 8
checkbox input "false"
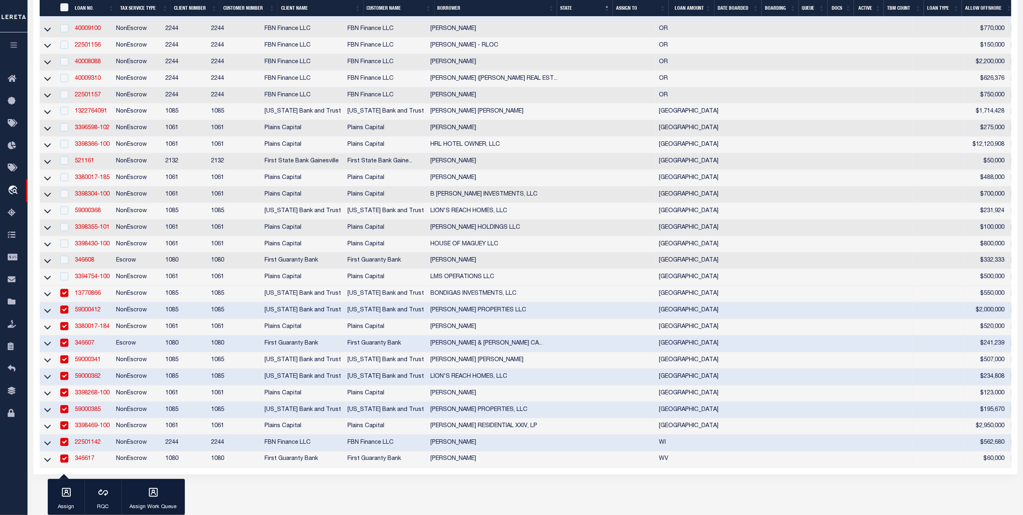
click at [66, 297] on input "checkbox" at bounding box center [64, 293] width 8 height 8
checkbox input "false"
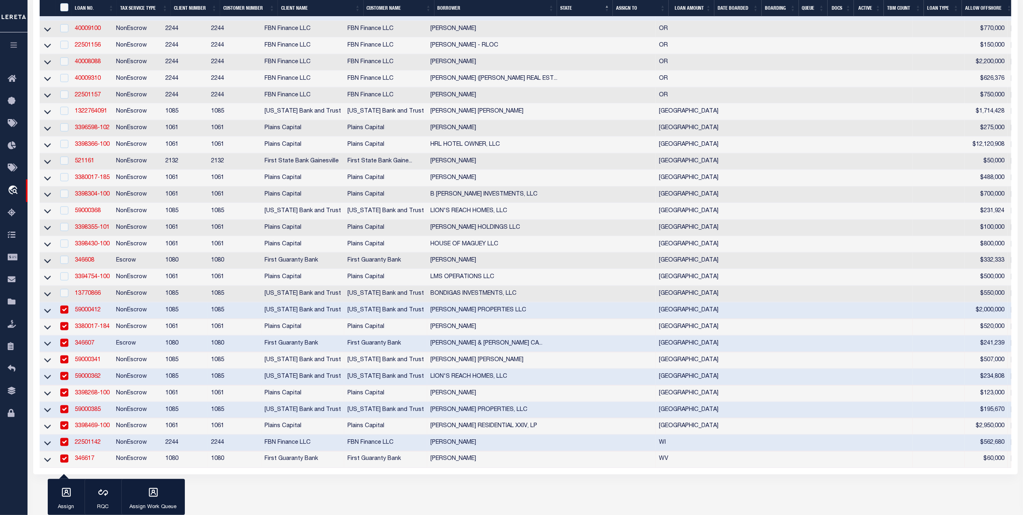
click at [67, 314] on input "checkbox" at bounding box center [64, 310] width 8 height 8
checkbox input "false"
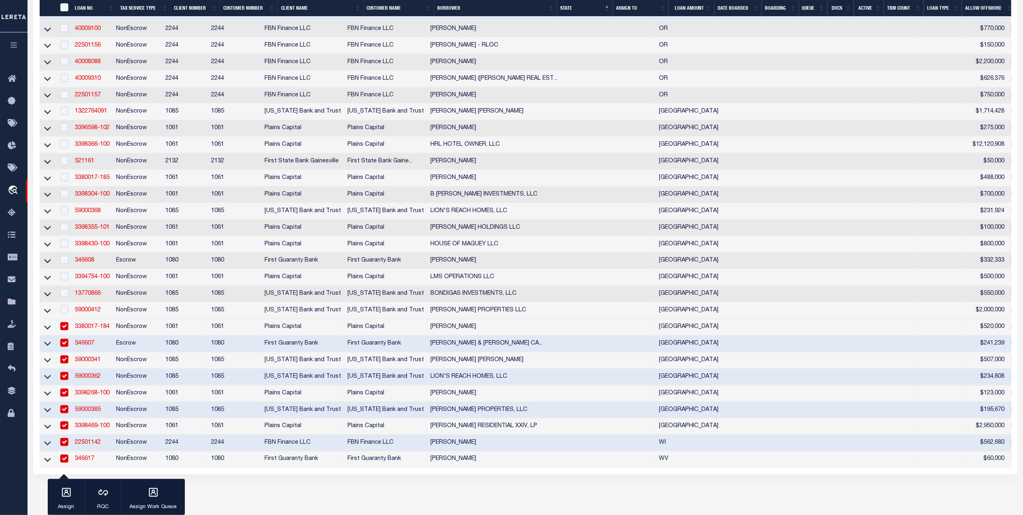
click at [65, 335] on td at bounding box center [63, 327] width 17 height 17
checkbox input "false"
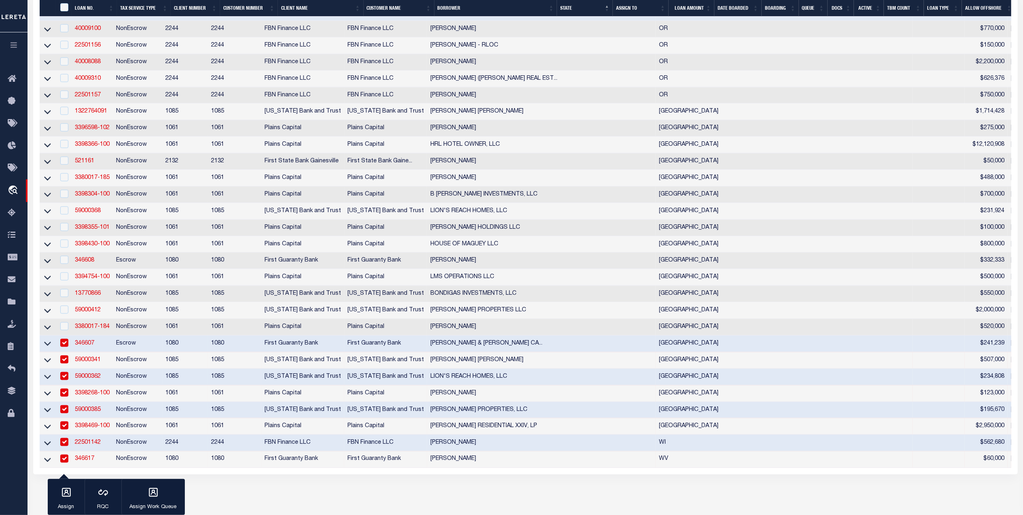
click at [64, 352] on td at bounding box center [63, 343] width 17 height 17
checkbox input "false"
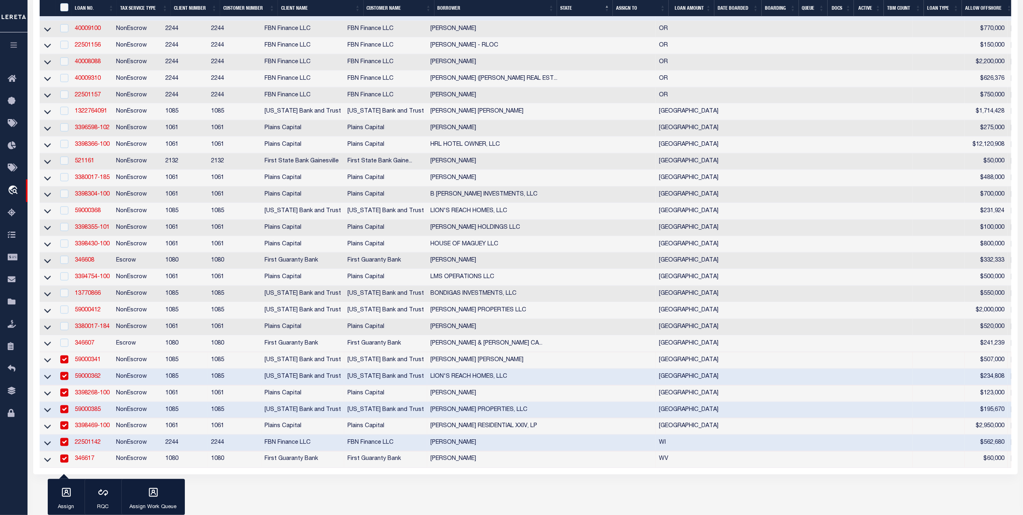
click at [64, 363] on input "checkbox" at bounding box center [64, 359] width 8 height 8
checkbox input "false"
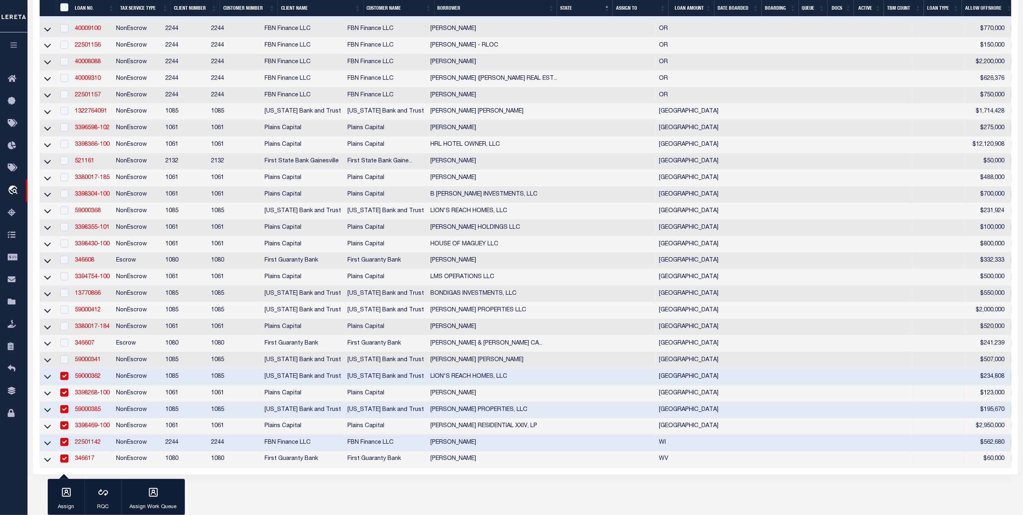
click at [65, 380] on input "checkbox" at bounding box center [64, 376] width 8 height 8
checkbox input "false"
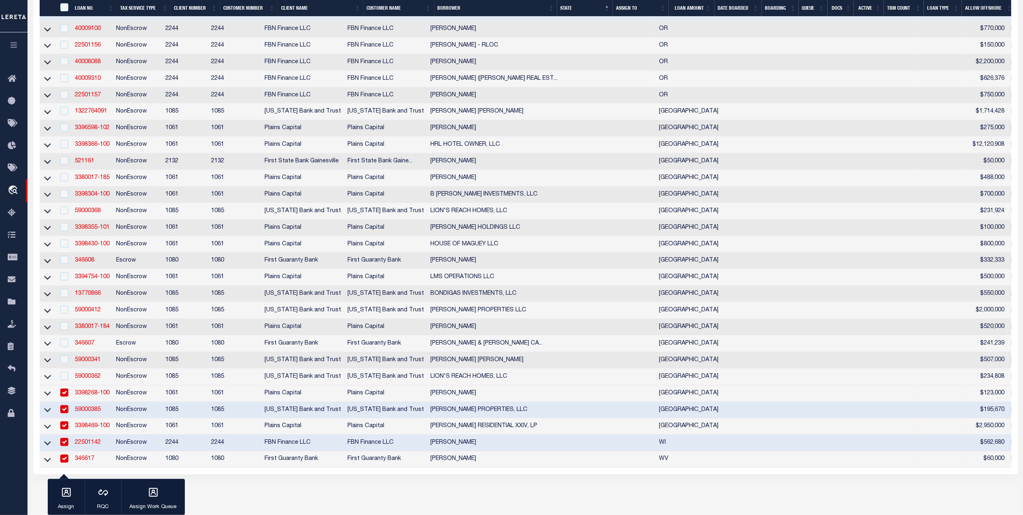
click at [68, 397] on input "checkbox" at bounding box center [64, 392] width 8 height 8
checkbox input "false"
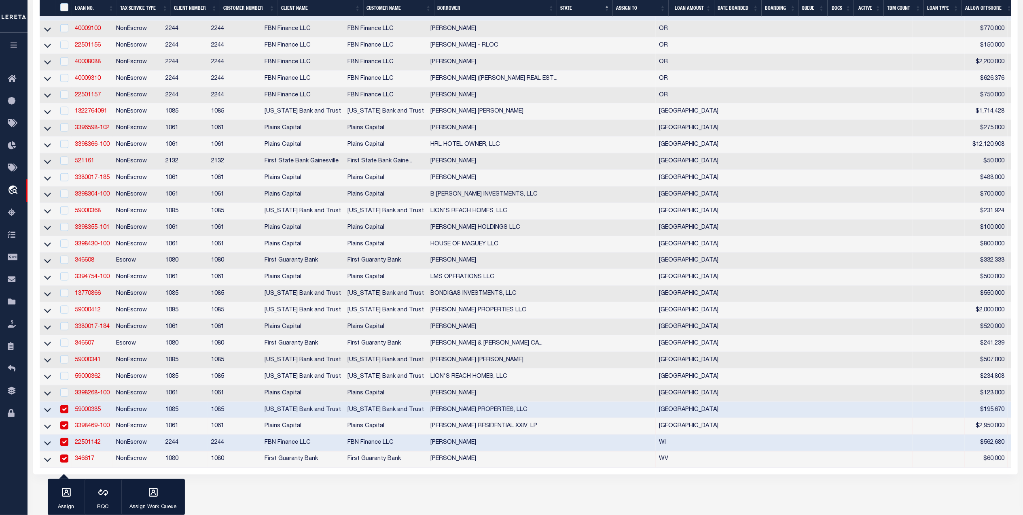
click at [68, 414] on div at bounding box center [64, 409] width 10 height 9
checkbox input "false"
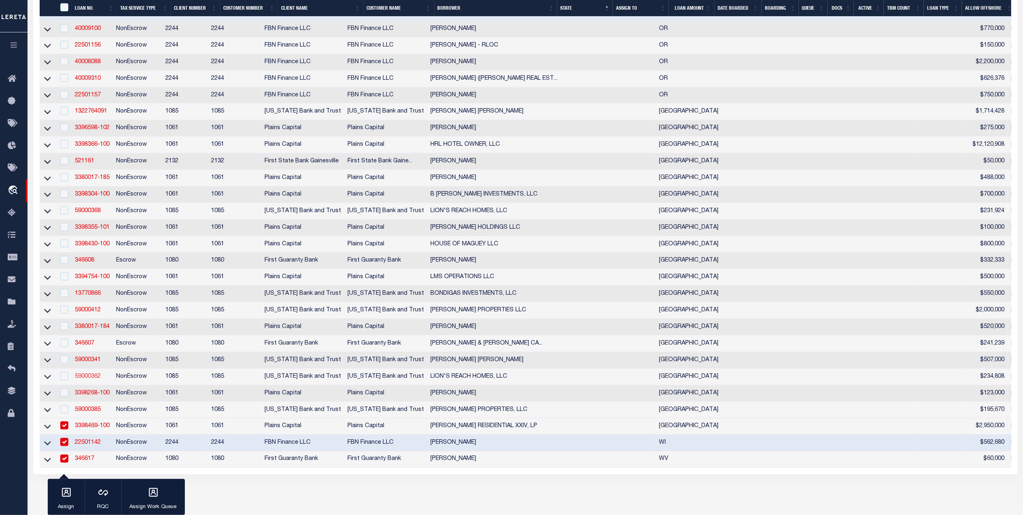
scroll to position [1187, 0]
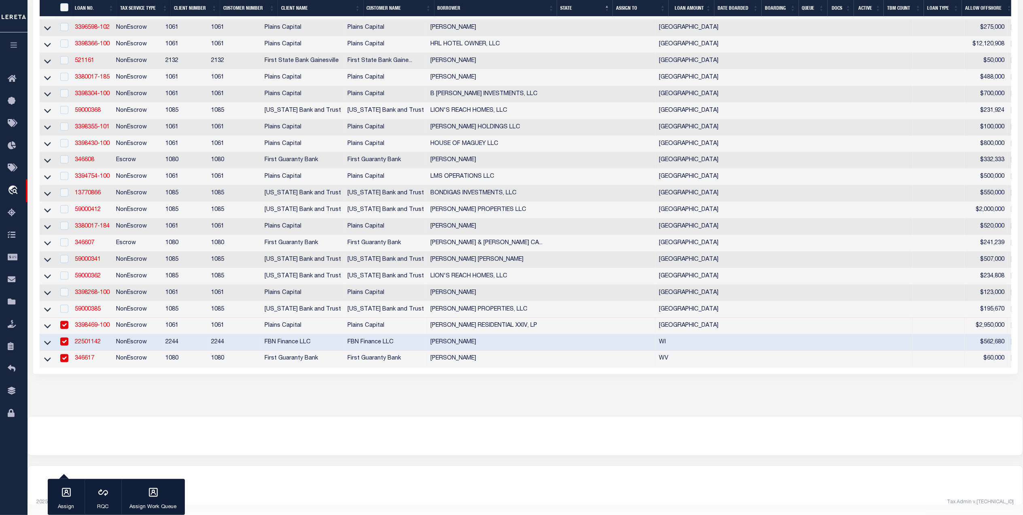
click at [62, 329] on input "checkbox" at bounding box center [64, 325] width 8 height 8
checkbox input "false"
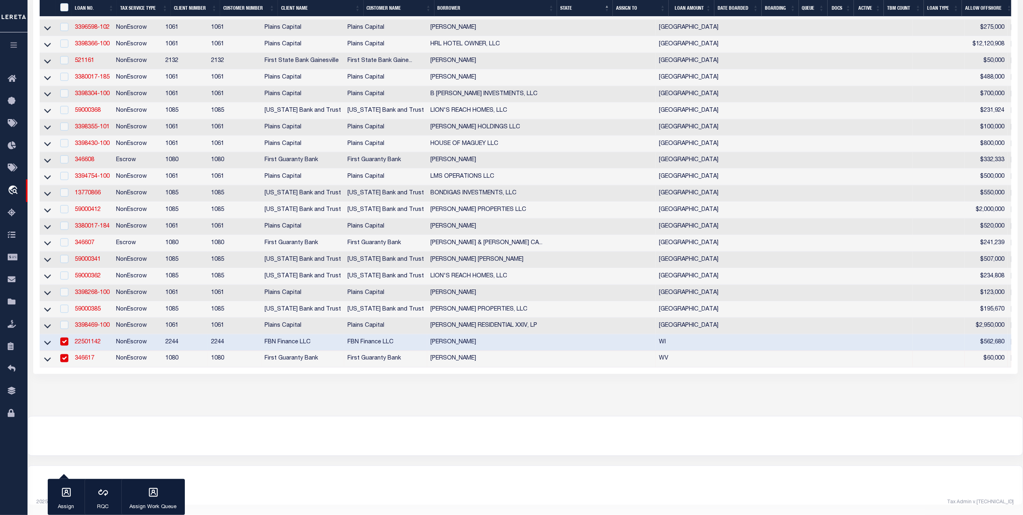
drag, startPoint x: 64, startPoint y: 376, endPoint x: 68, endPoint y: 384, distance: 9.2
click at [66, 351] on td at bounding box center [63, 342] width 17 height 17
checkbox input "false"
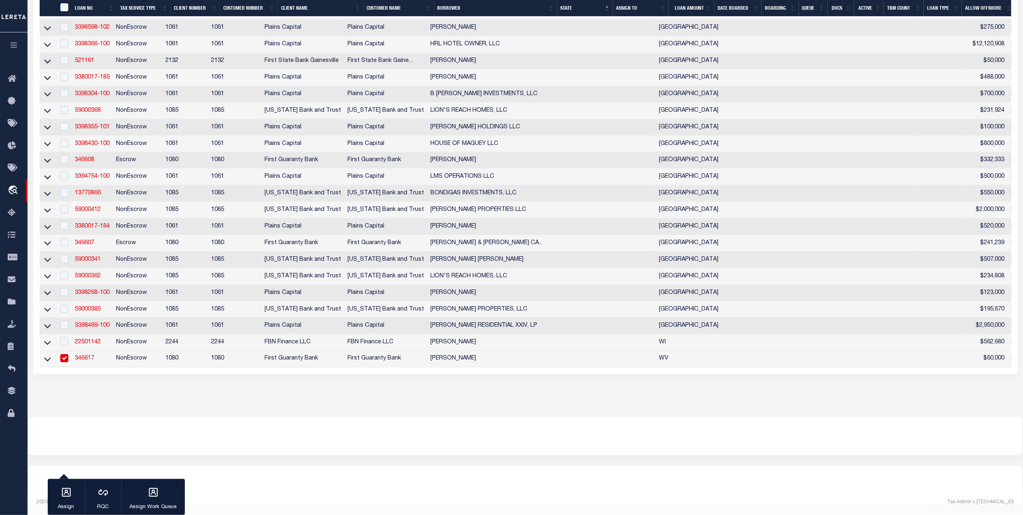
click at [66, 362] on input "checkbox" at bounding box center [64, 358] width 8 height 8
checkbox input "false"
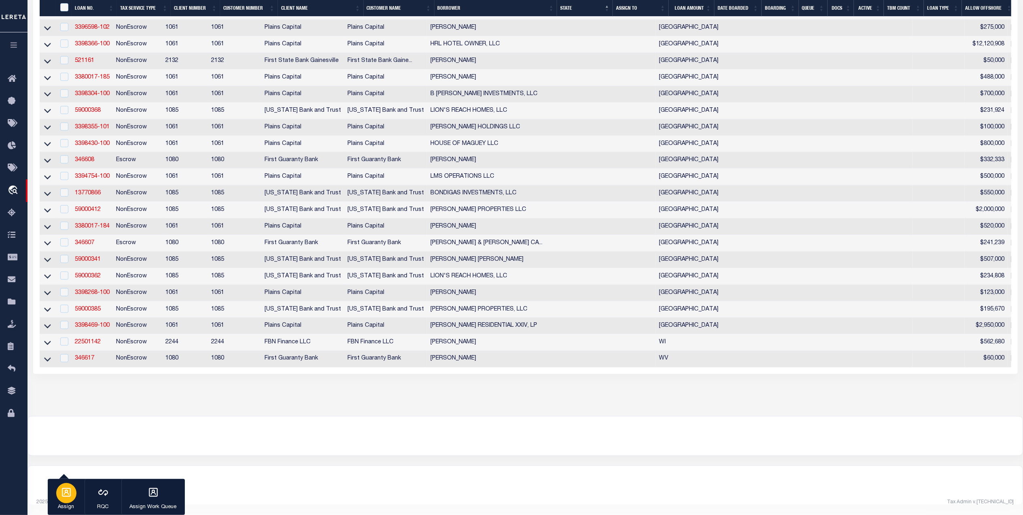
click at [59, 496] on div "button" at bounding box center [66, 493] width 20 height 20
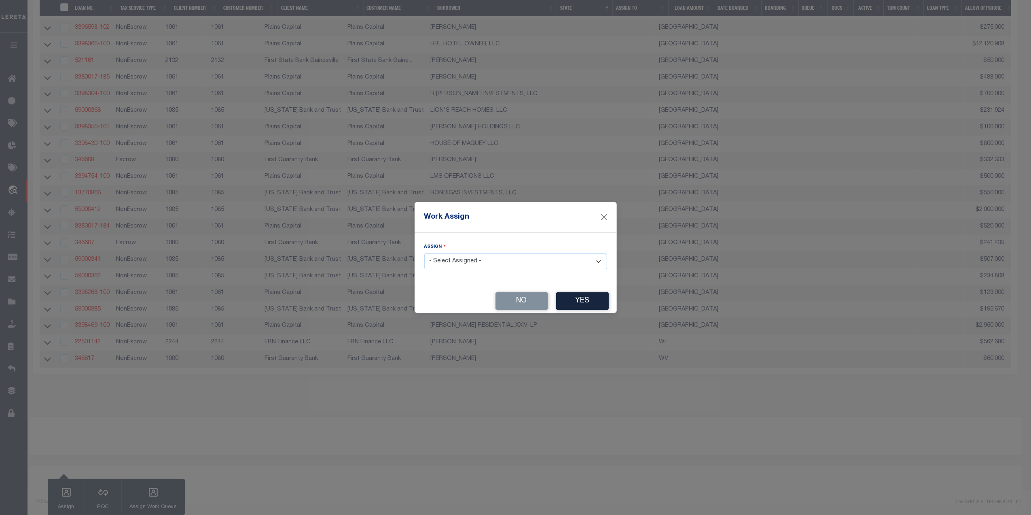
click at [474, 253] on select "- Select Assigned - --Unassigned-- [PERSON_NAME] [PERSON_NAME] [PERSON_NAME] [P…" at bounding box center [515, 261] width 183 height 16
select select "[PERSON_NAME]"
click at [424, 254] on select "- Select Assigned - --Unassigned-- [PERSON_NAME] [PERSON_NAME] [PERSON_NAME] [P…" at bounding box center [515, 261] width 183 height 16
click at [586, 301] on button "Yes" at bounding box center [582, 300] width 53 height 17
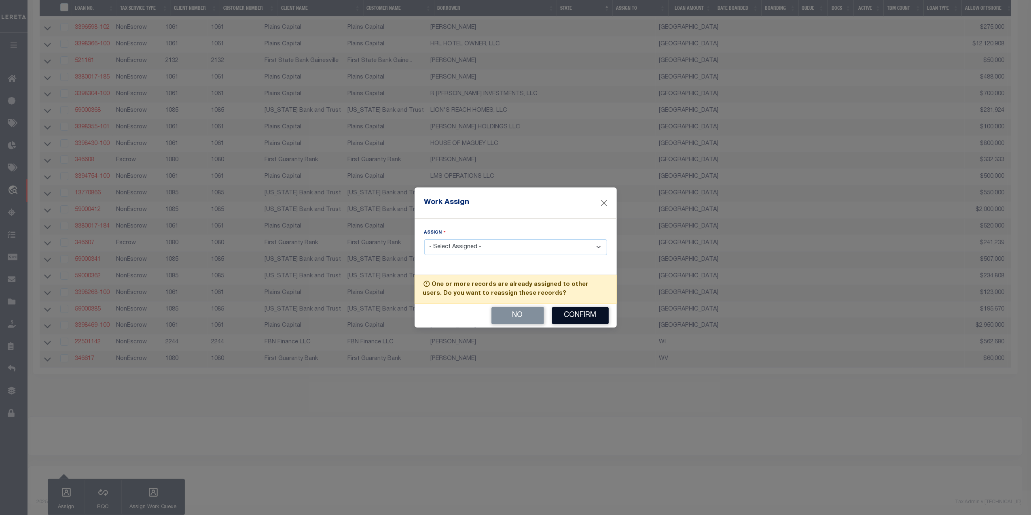
click at [576, 319] on button "Confirm" at bounding box center [580, 315] width 57 height 17
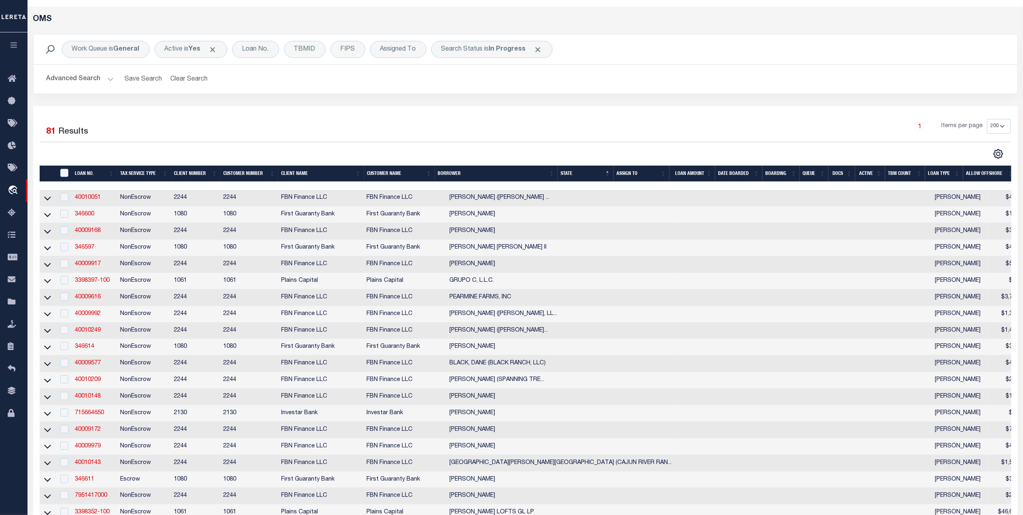
scroll to position [0, 0]
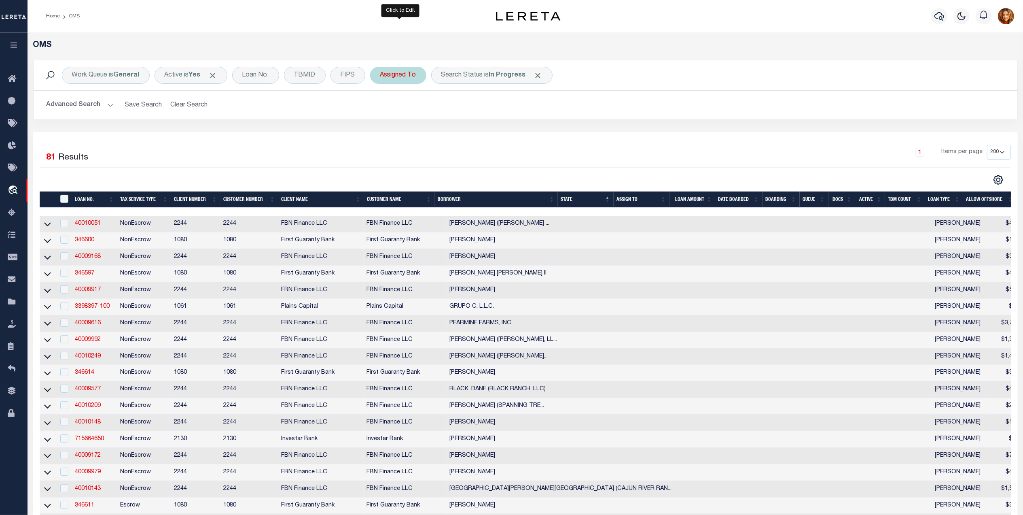
click at [414, 73] on div "Assigned To" at bounding box center [398, 75] width 56 height 17
click at [385, 116] on select "--Unassigned-- [PERSON_NAME] [PERSON_NAME] [PERSON_NAME] [PERSON_NAME], [PERSON…" at bounding box center [440, 114] width 119 height 15
click at [382, 108] on select "--Unassigned-- [PERSON_NAME] [PERSON_NAME] [PERSON_NAME] [PERSON_NAME], [PERSON…" at bounding box center [440, 114] width 119 height 15
click at [493, 132] on input "Apply" at bounding box center [488, 132] width 24 height 13
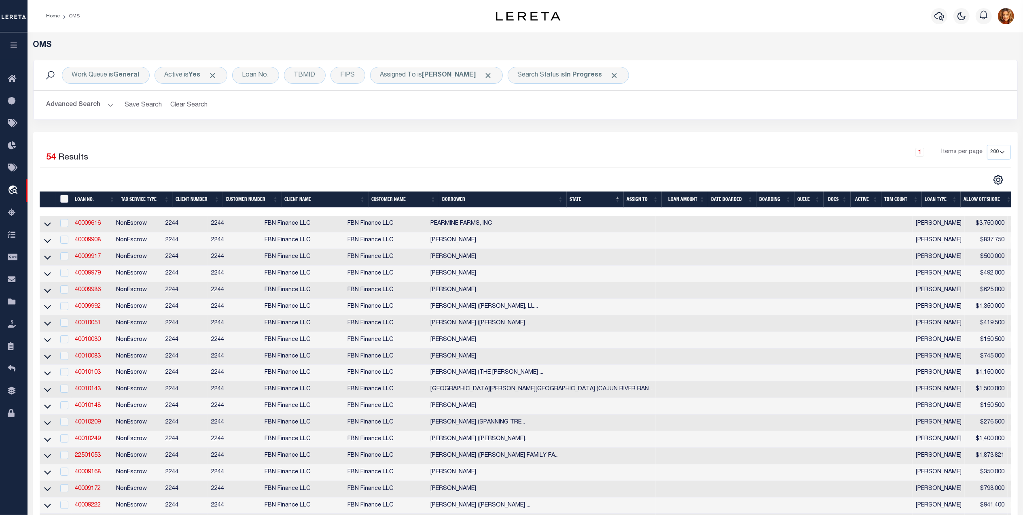
click at [64, 201] on input "" at bounding box center [64, 199] width 8 height 8
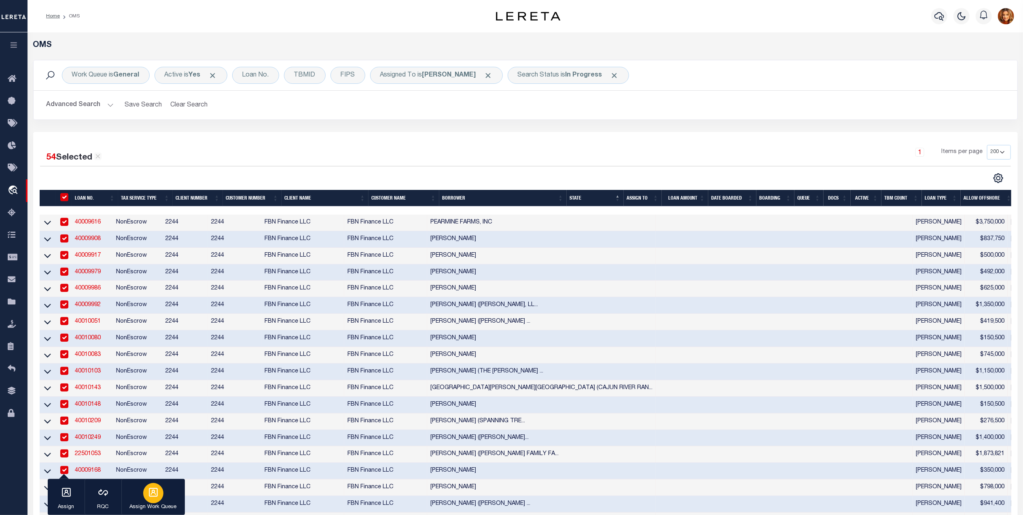
click at [161, 497] on div "button" at bounding box center [153, 493] width 20 height 20
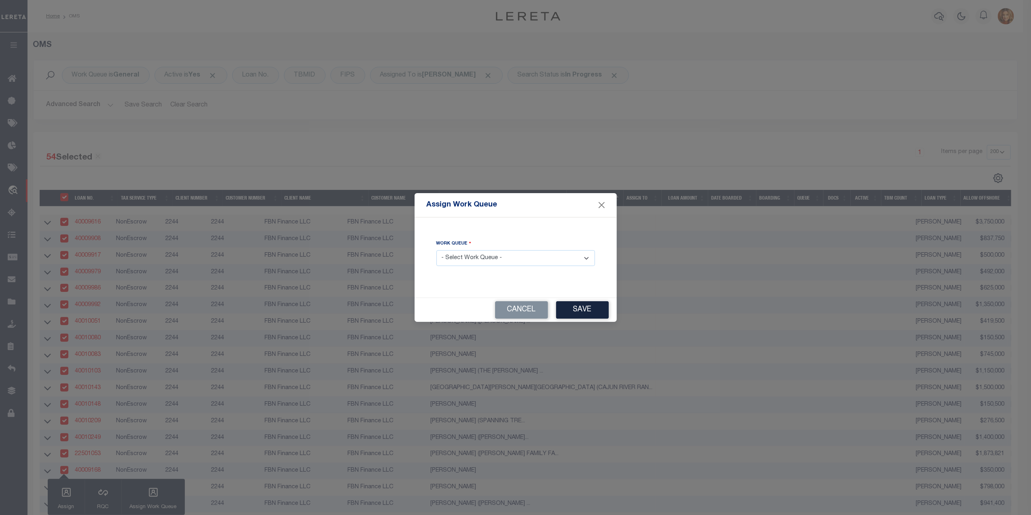
click at [482, 259] on select "- Select Work Queue - factRSystems General ThoughtFocus" at bounding box center [516, 258] width 159 height 16
click at [437, 250] on select "- Select Work Queue - factRSystems General ThoughtFocus" at bounding box center [516, 258] width 159 height 16
click at [583, 313] on button "Save" at bounding box center [582, 309] width 53 height 17
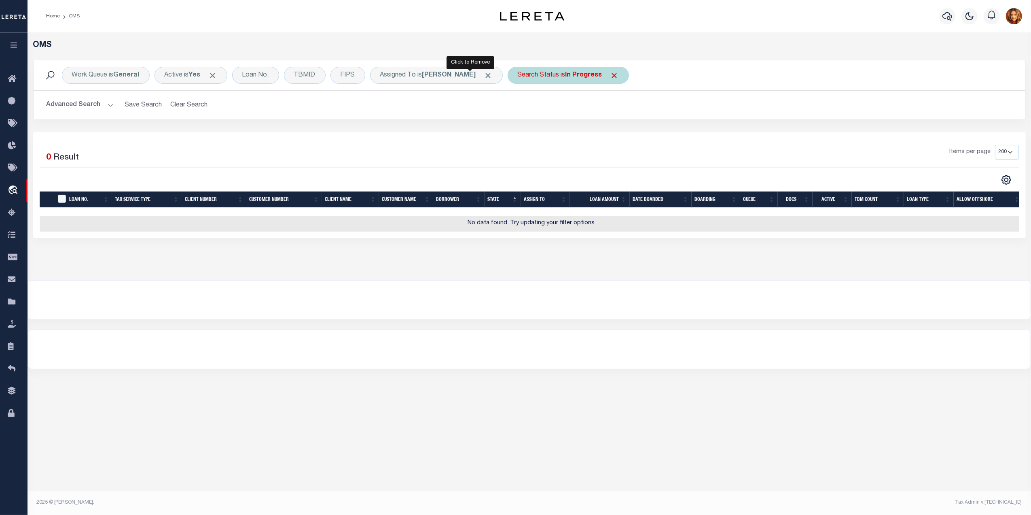
click at [484, 75] on span "Click to Remove" at bounding box center [488, 75] width 8 height 8
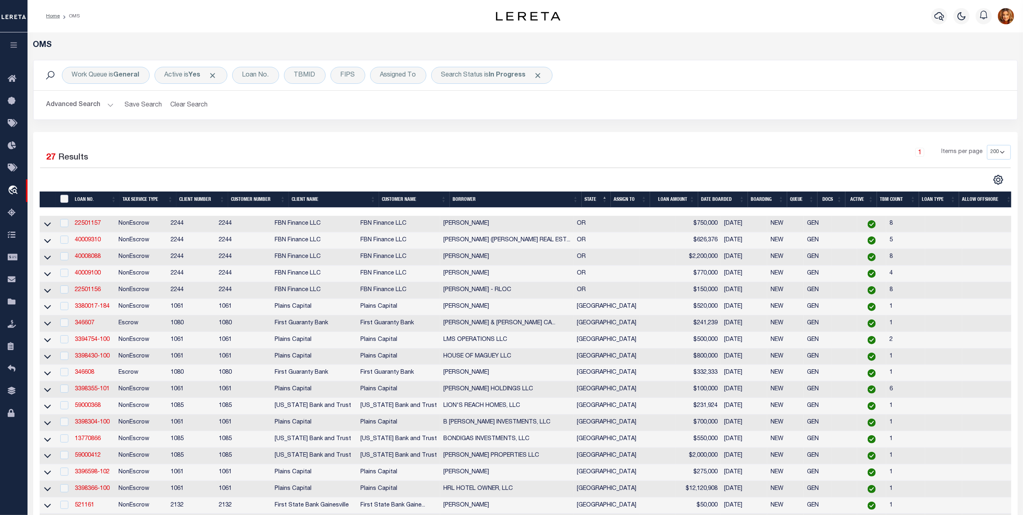
click at [64, 200] on input "" at bounding box center [64, 199] width 8 height 8
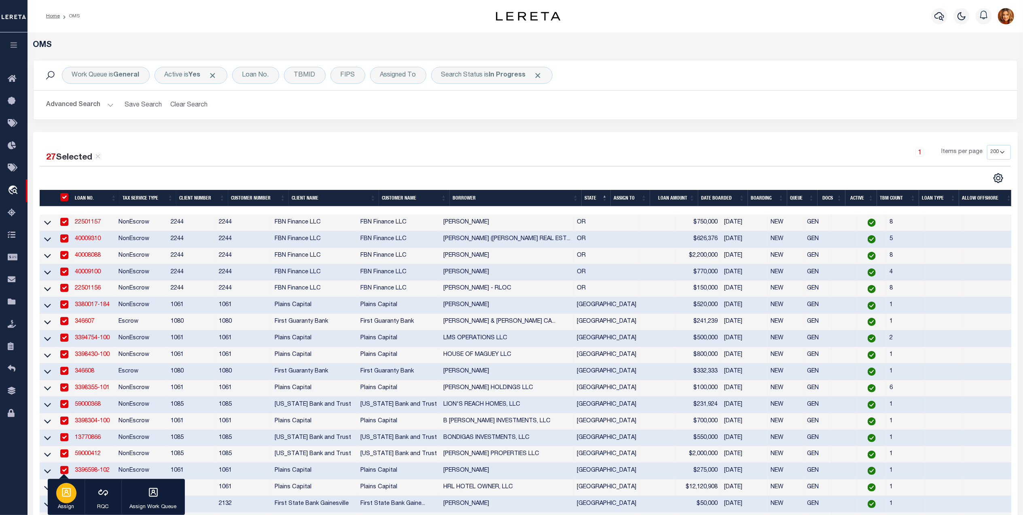
click at [65, 496] on icon "button" at bounding box center [66, 492] width 11 height 11
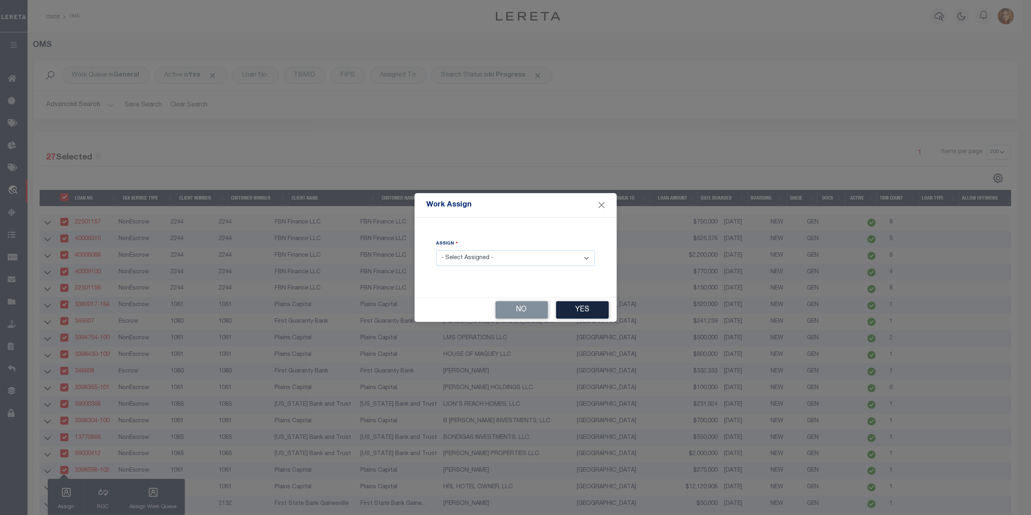
click at [490, 257] on select "- Select Assigned - --Unassigned-- [PERSON_NAME] [PERSON_NAME] [PERSON_NAME] [P…" at bounding box center [516, 258] width 159 height 16
click at [437, 250] on select "- Select Assigned - --Unassigned-- [PERSON_NAME] [PERSON_NAME] [PERSON_NAME] [P…" at bounding box center [516, 258] width 159 height 16
click at [584, 314] on button "Yes" at bounding box center [582, 309] width 53 height 17
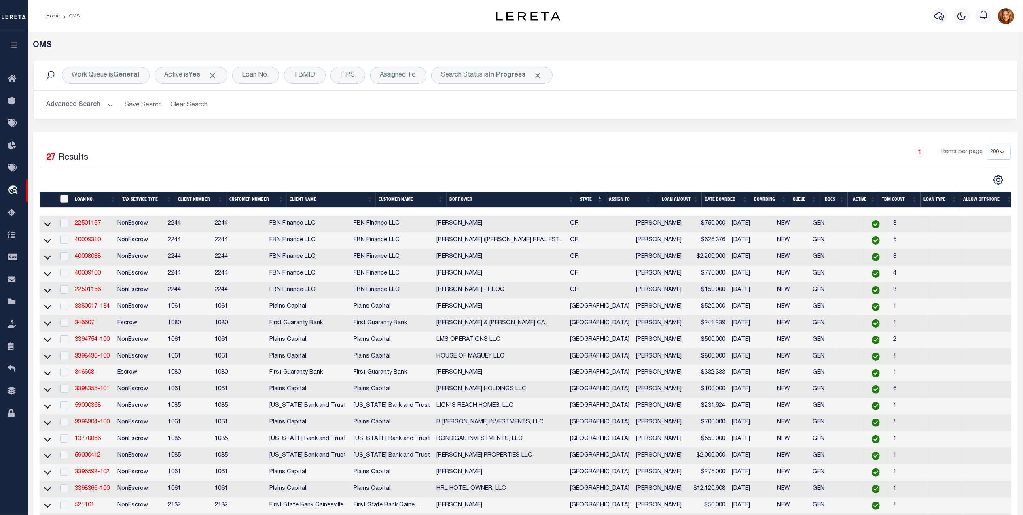
click at [67, 198] on input "" at bounding box center [64, 199] width 8 height 8
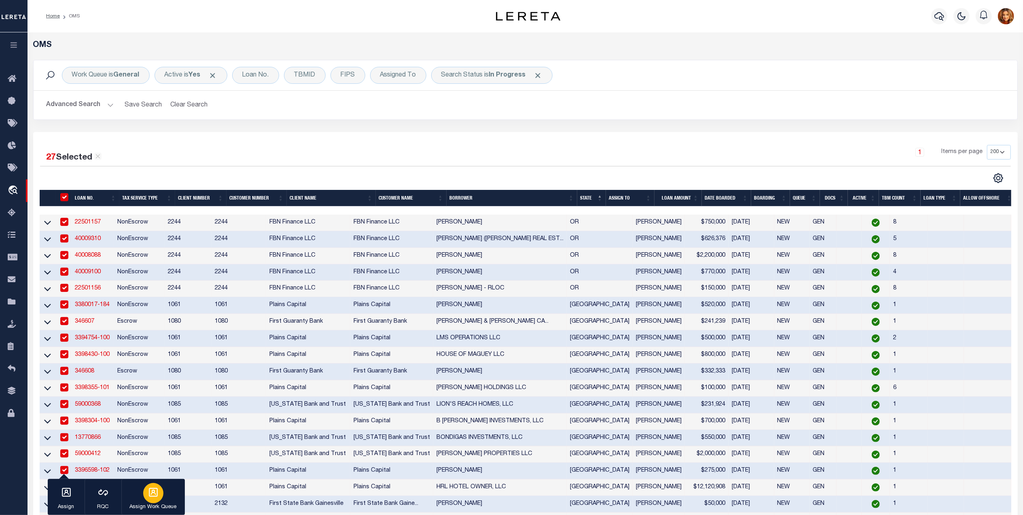
click at [150, 491] on icon "button" at bounding box center [153, 492] width 11 height 11
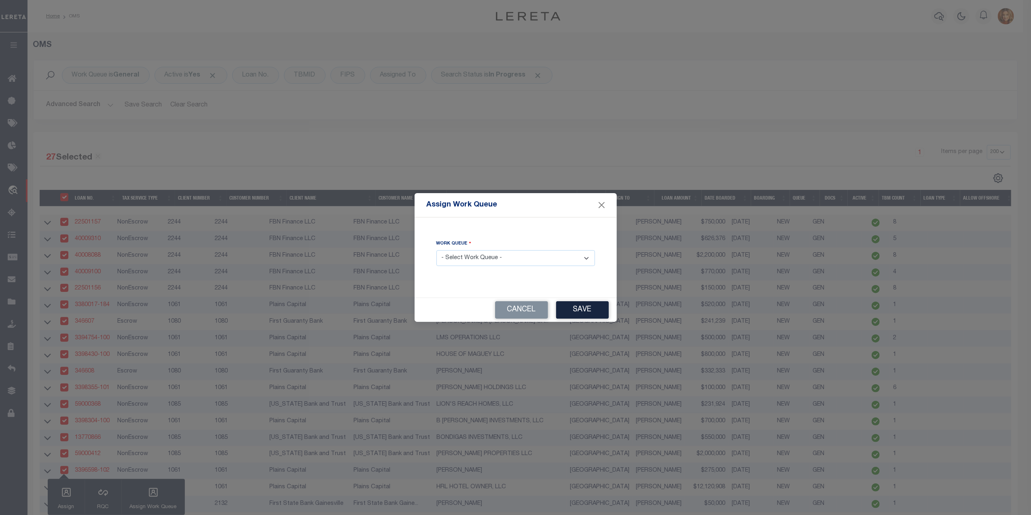
click at [496, 255] on select "- Select Work Queue - factRSystems General ThoughtFocus" at bounding box center [516, 258] width 159 height 16
click at [437, 250] on select "- Select Work Queue - factRSystems General ThoughtFocus" at bounding box center [516, 258] width 159 height 16
click at [581, 308] on button "Save" at bounding box center [582, 309] width 53 height 17
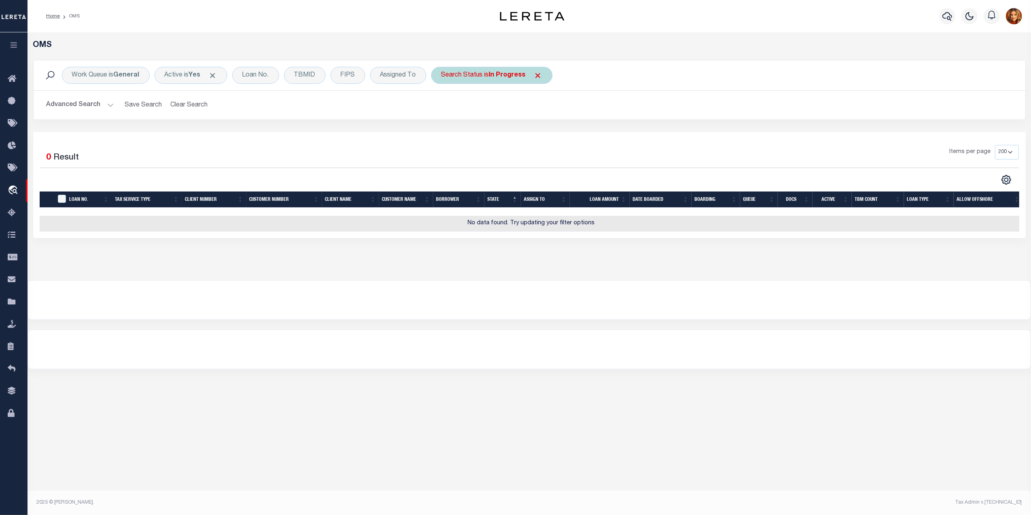
click at [514, 73] on b "In Progress" at bounding box center [507, 75] width 37 height 6
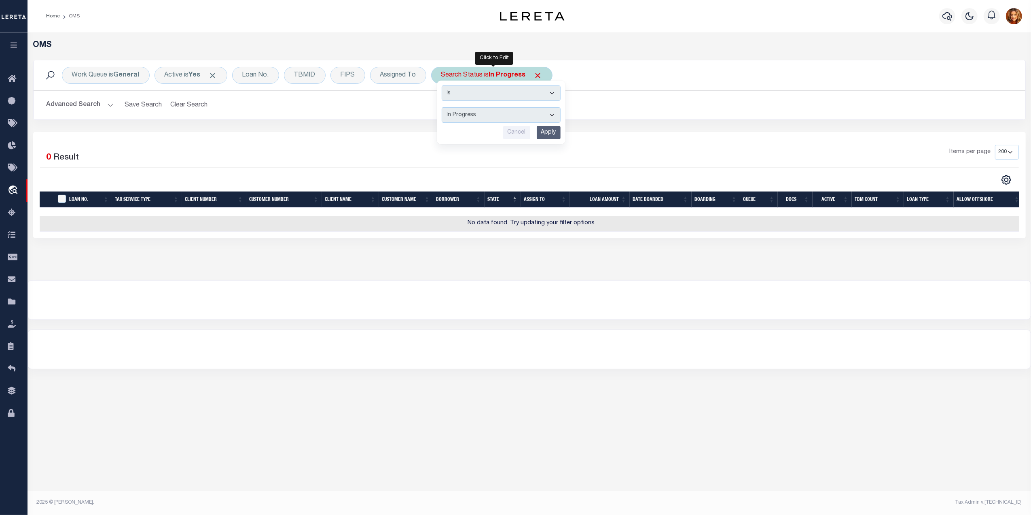
click at [477, 111] on select "Automated Search Bad Parcel Complete Duplicate Parcel High Dollar Reporting In …" at bounding box center [501, 114] width 119 height 15
click at [443, 108] on select "Automated Search Bad Parcel Complete Duplicate Parcel High Dollar Reporting In …" at bounding box center [501, 114] width 119 height 15
click at [547, 132] on input "Apply" at bounding box center [549, 132] width 24 height 13
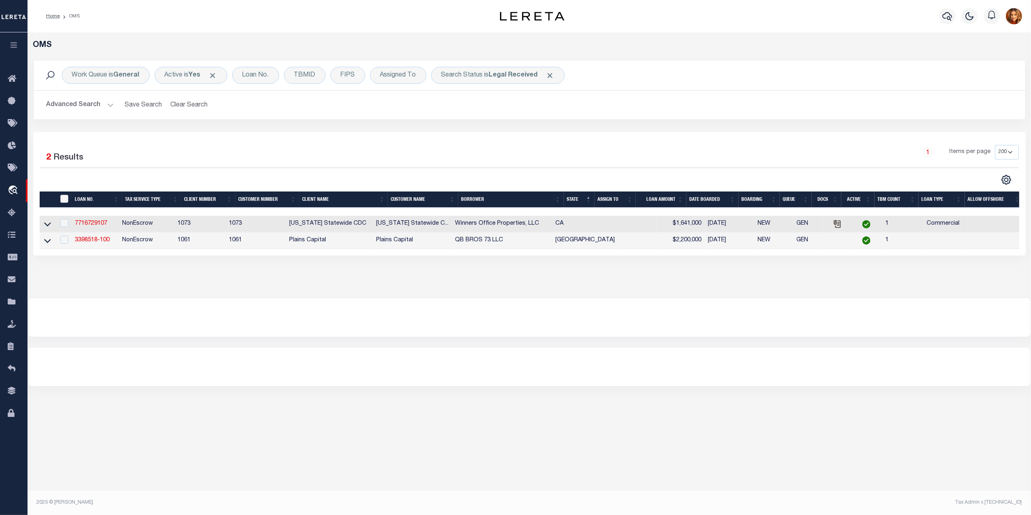
click at [65, 198] on input "" at bounding box center [64, 199] width 8 height 8
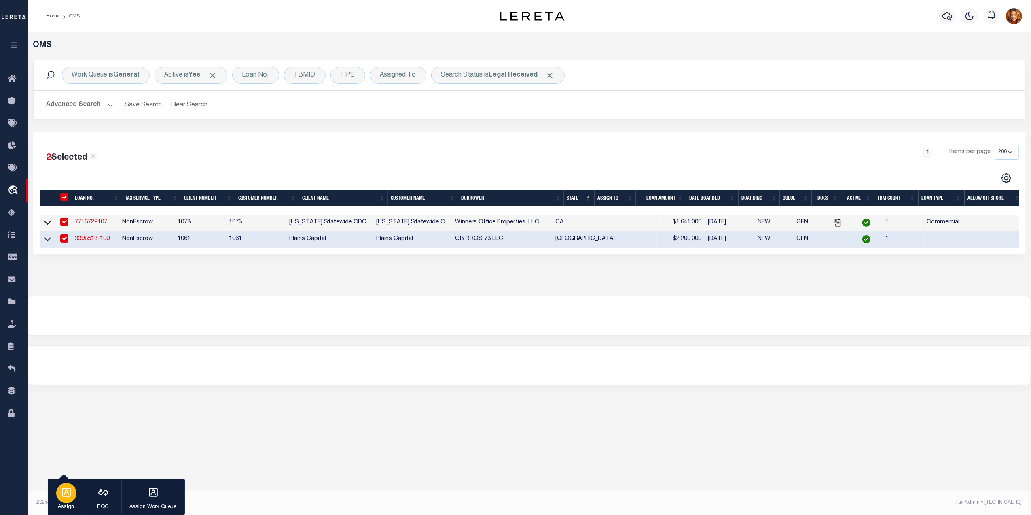
click at [68, 496] on icon "button" at bounding box center [66, 492] width 11 height 11
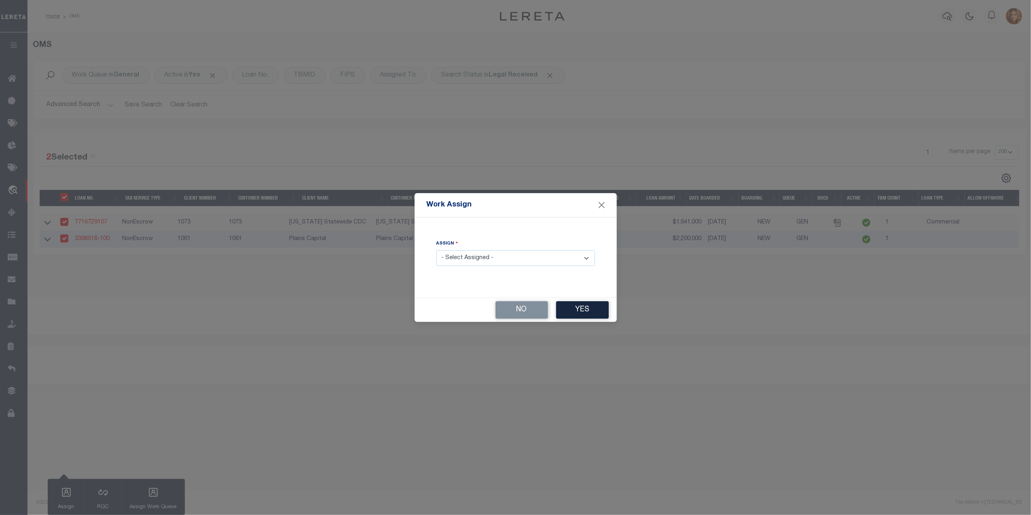
click at [471, 256] on select "- Select Assigned - --Unassigned-- [PERSON_NAME] [PERSON_NAME] [PERSON_NAME] [P…" at bounding box center [516, 258] width 159 height 16
click at [437, 250] on select "- Select Assigned - --Unassigned-- [PERSON_NAME] [PERSON_NAME] [PERSON_NAME] [P…" at bounding box center [516, 258] width 159 height 16
click at [575, 311] on button "Yes" at bounding box center [582, 309] width 53 height 17
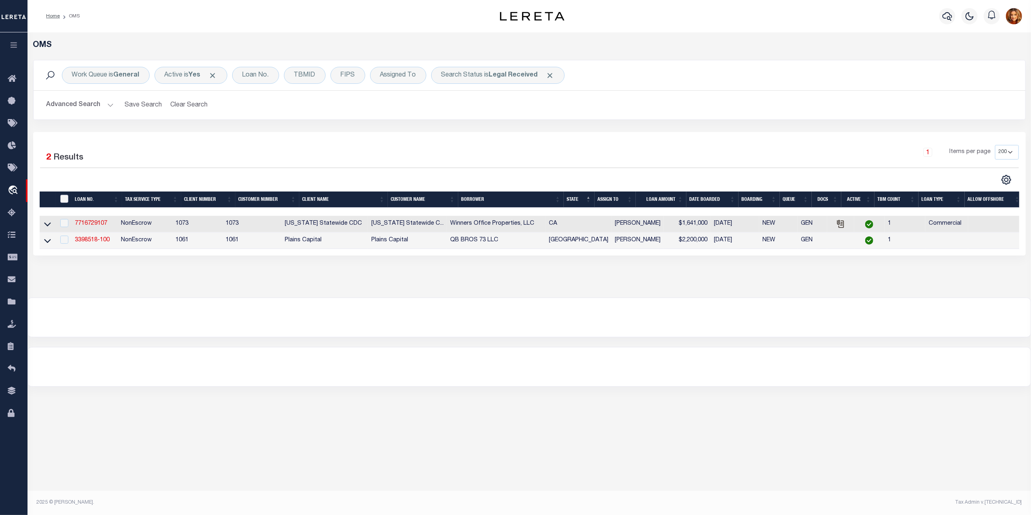
click at [66, 199] on input "" at bounding box center [64, 199] width 8 height 8
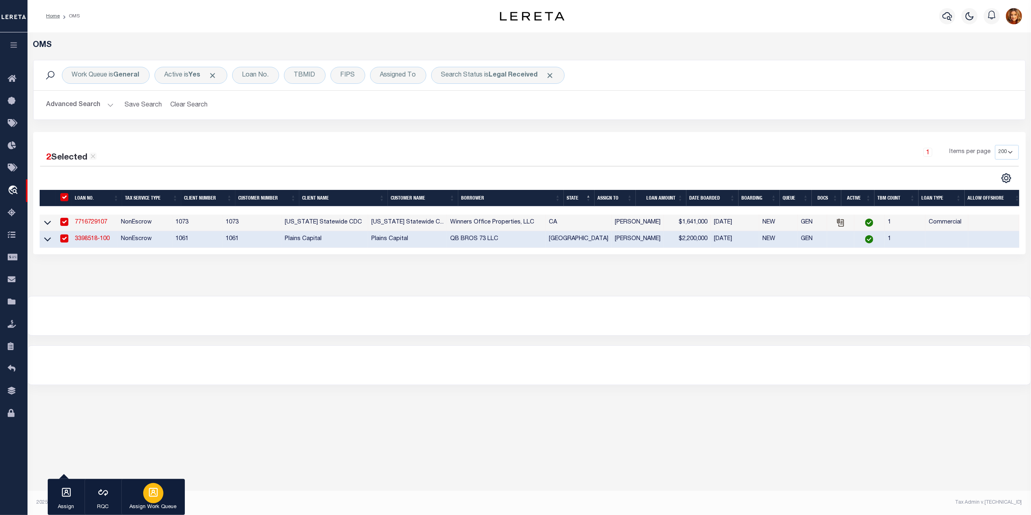
click at [160, 506] on p "Assign Work Queue" at bounding box center [153, 507] width 47 height 8
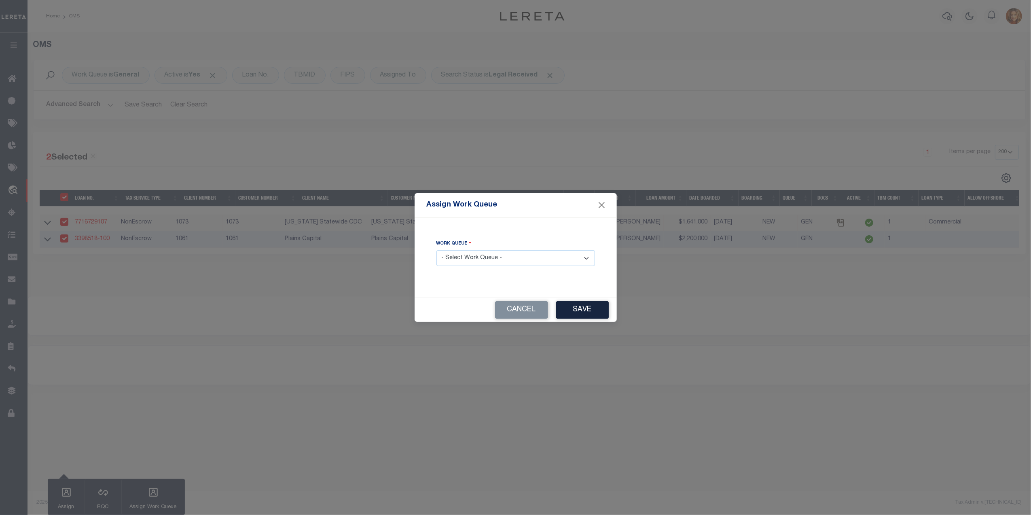
click at [502, 259] on select "- Select Work Queue - factRSystems General ThoughtFocus" at bounding box center [516, 258] width 159 height 16
click at [437, 250] on select "- Select Work Queue - factRSystems General ThoughtFocus" at bounding box center [516, 258] width 159 height 16
click at [583, 306] on button "Save" at bounding box center [582, 309] width 53 height 17
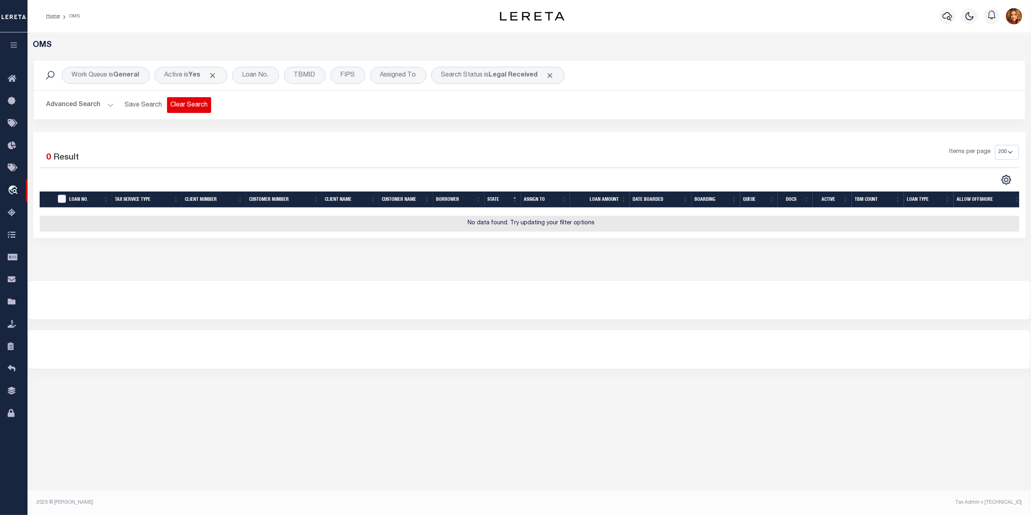
click at [192, 106] on button "Clear Search" at bounding box center [189, 105] width 44 height 16
